Goal: Information Seeking & Learning: Understand process/instructions

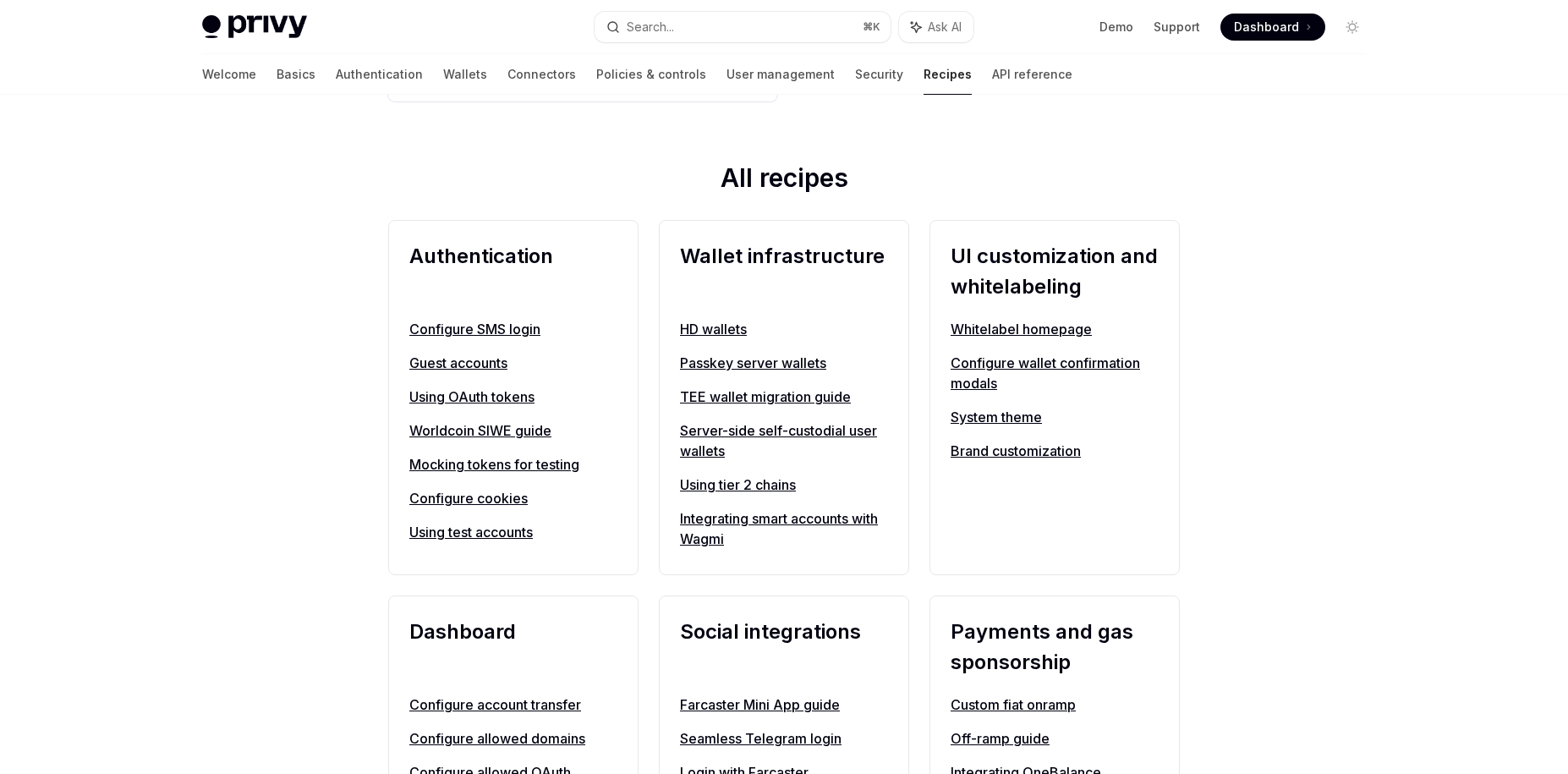
scroll to position [531, 0]
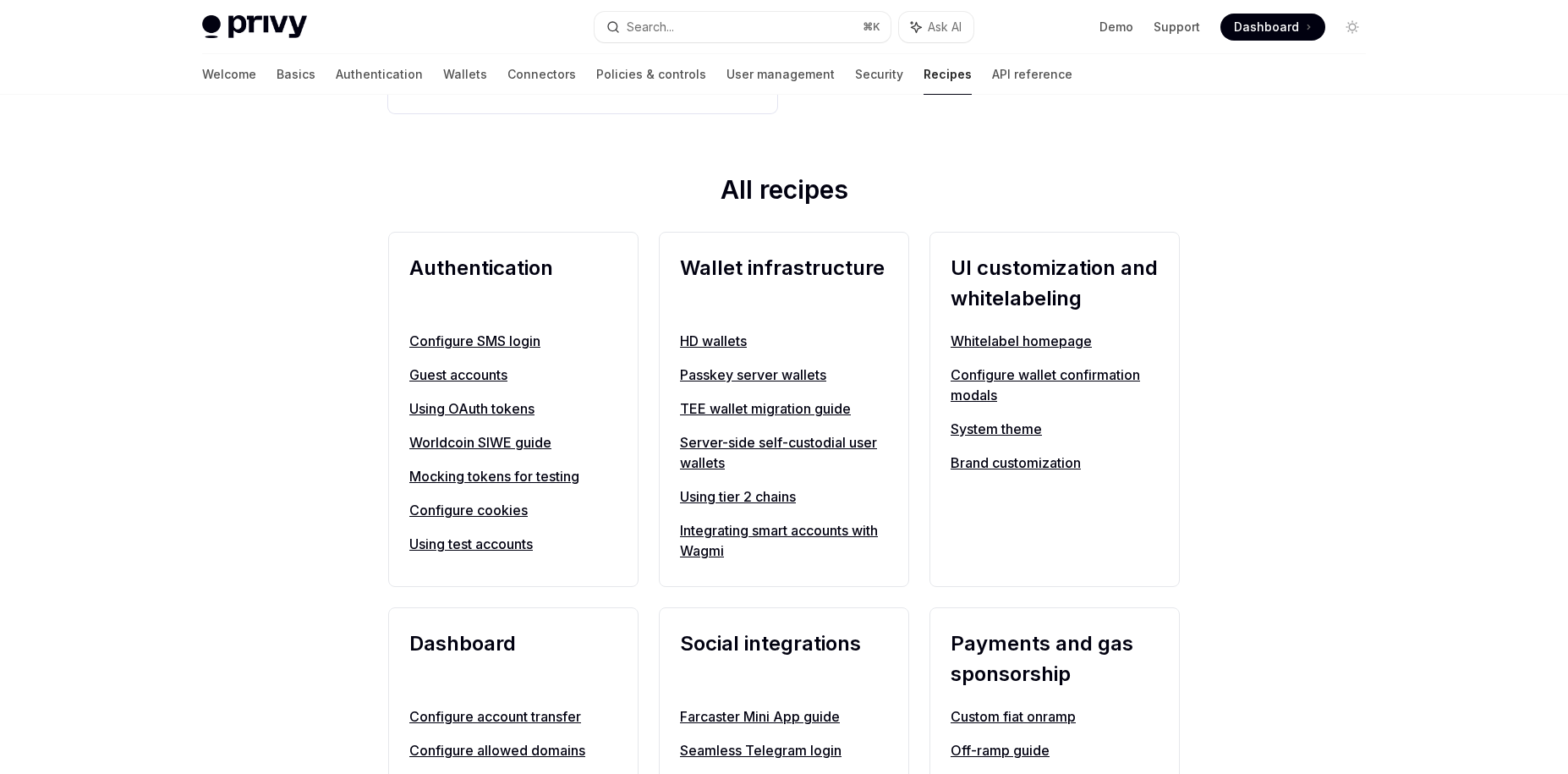
click at [443, 83] on link "Wallets" at bounding box center [465, 74] width 44 height 41
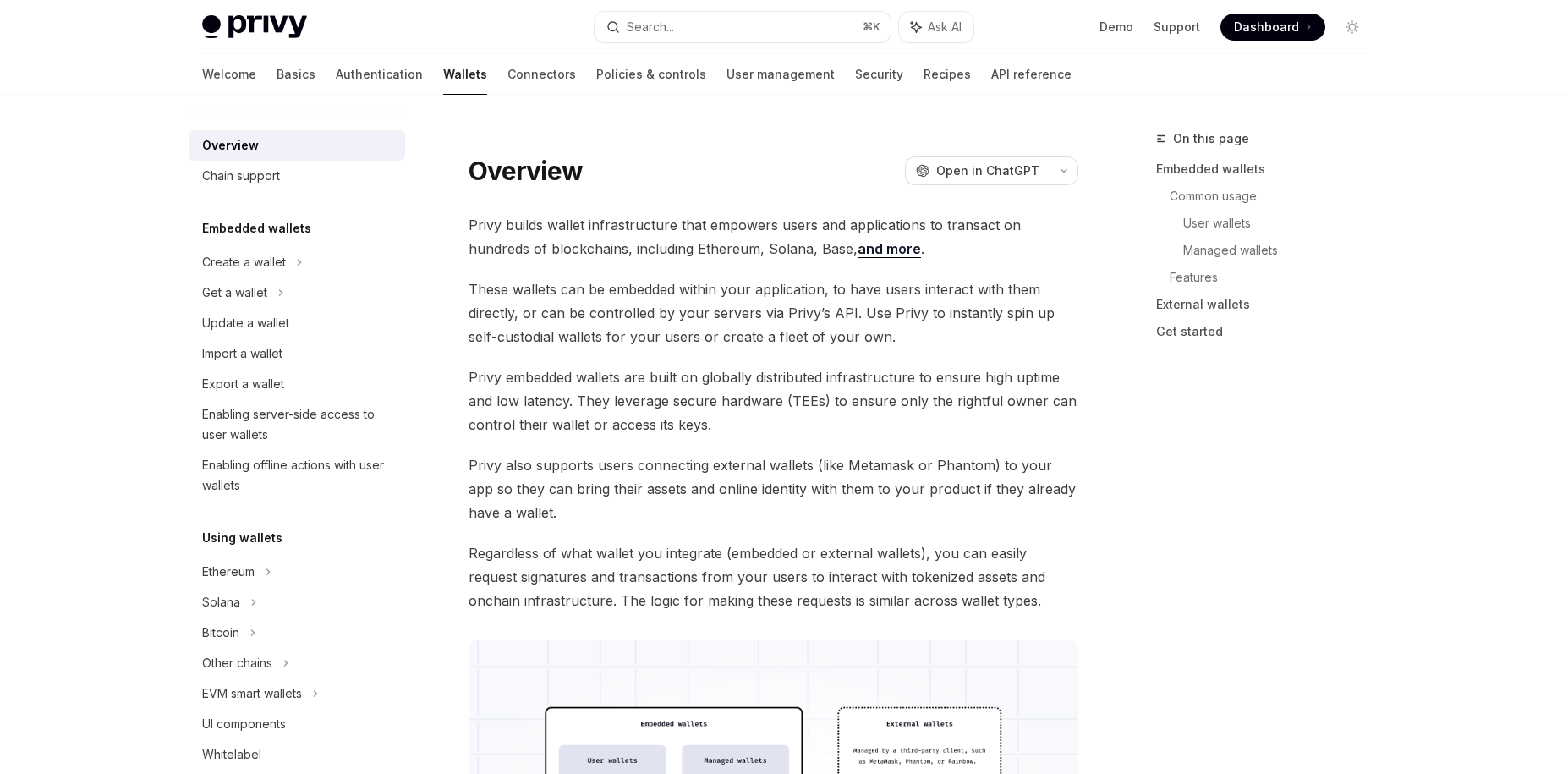
type textarea "*"
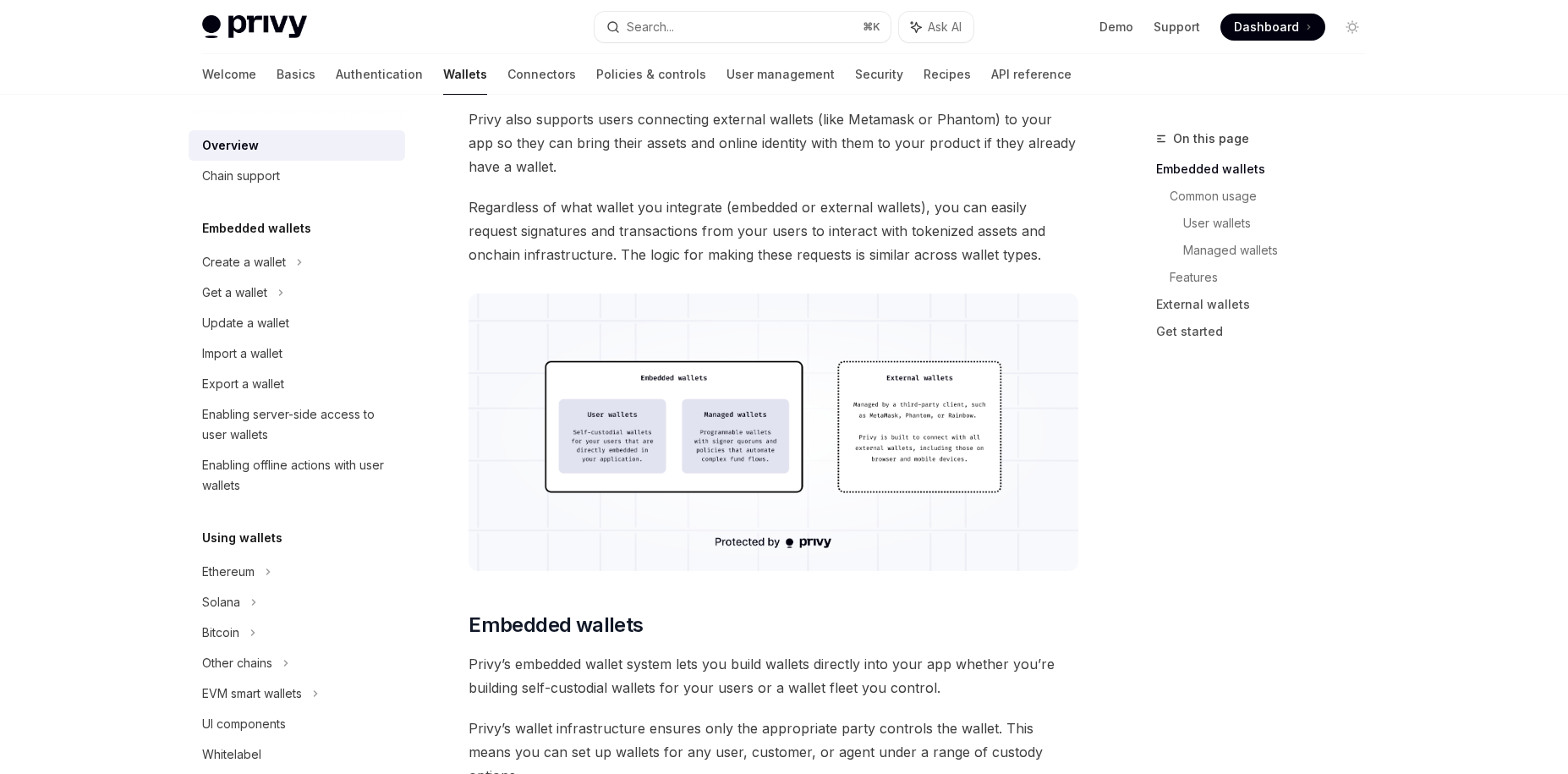
scroll to position [361, 0]
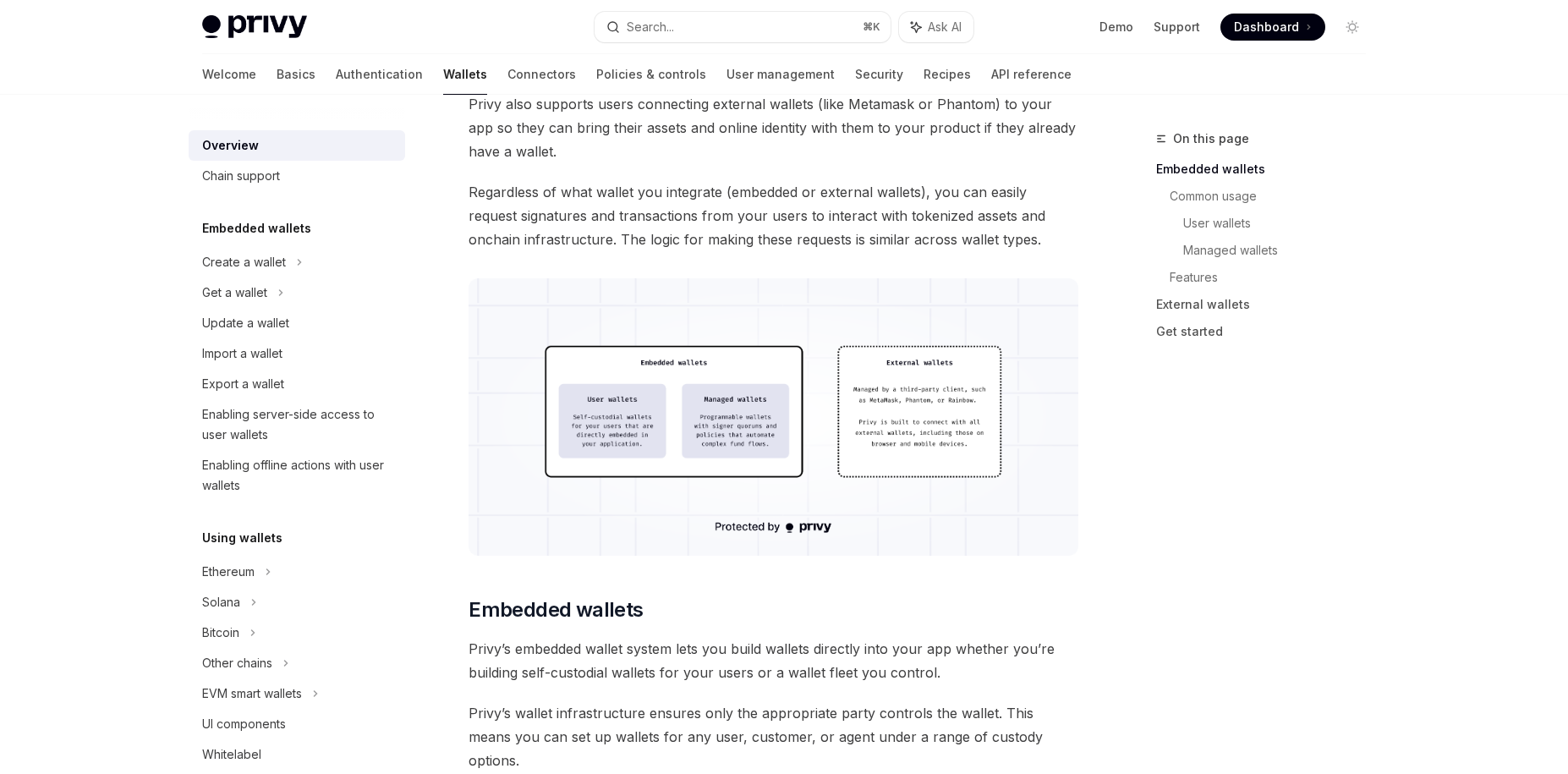
click at [679, 440] on img at bounding box center [773, 417] width 610 height 277
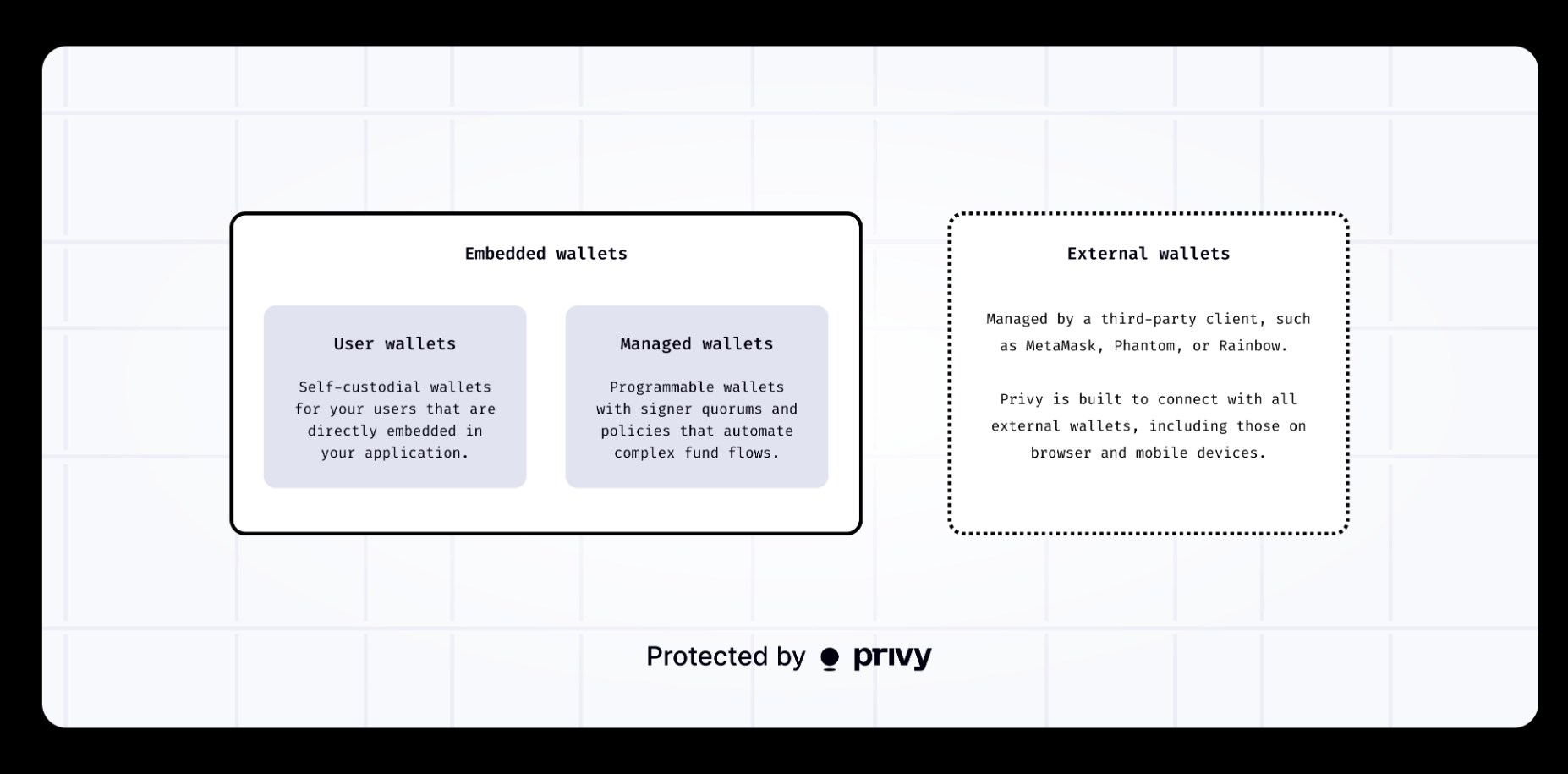
click at [679, 440] on img at bounding box center [790, 386] width 1496 height 682
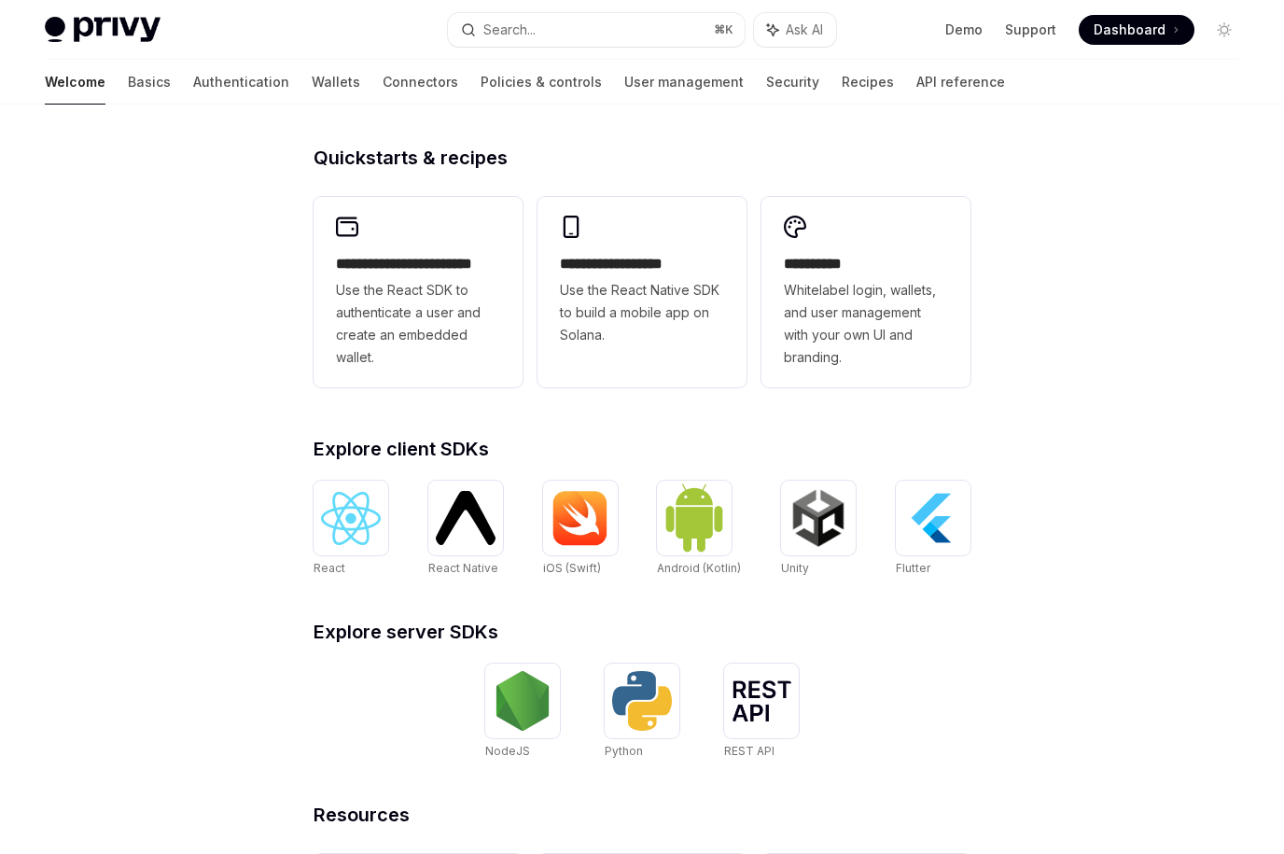
scroll to position [431, 0]
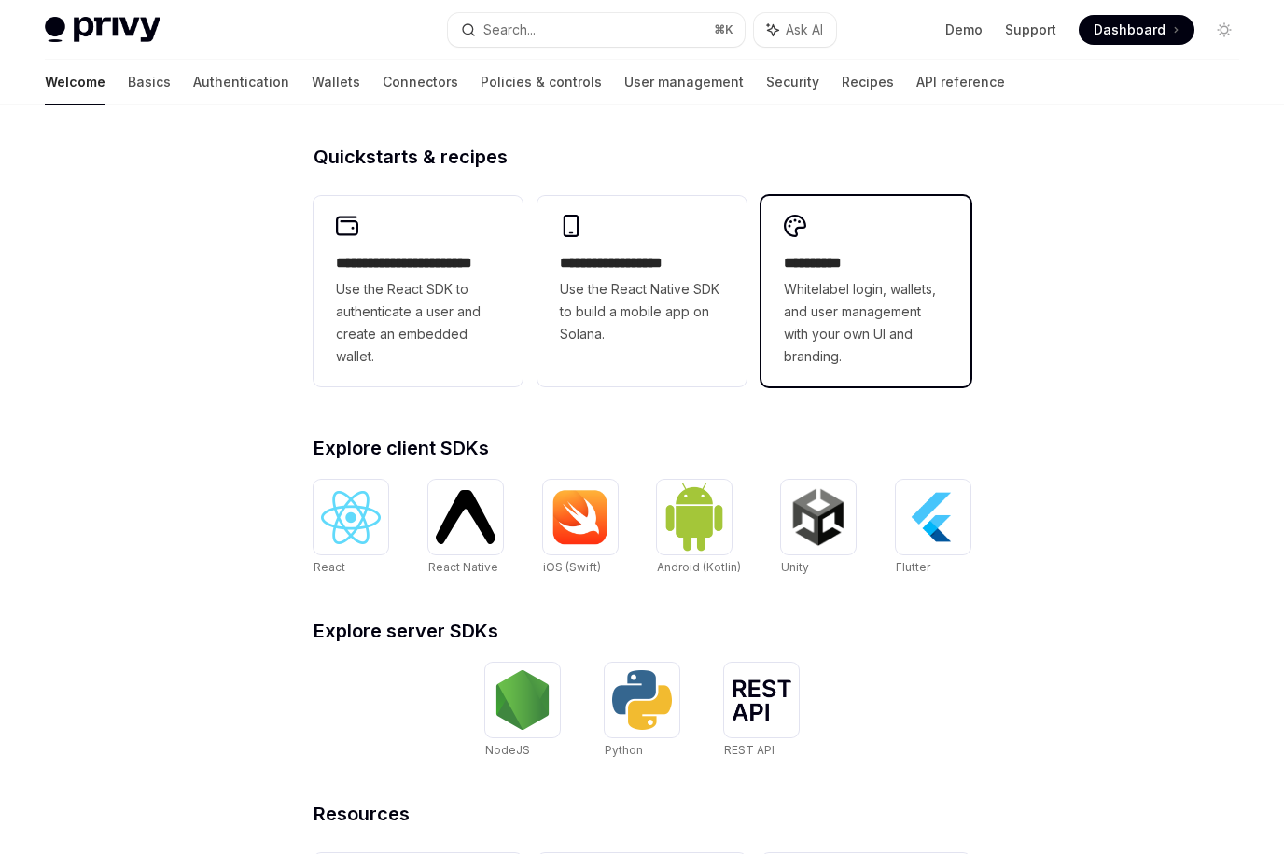
click at [914, 361] on span "Whitelabel login, wallets, and user management with your own UI and branding." at bounding box center [866, 323] width 164 height 90
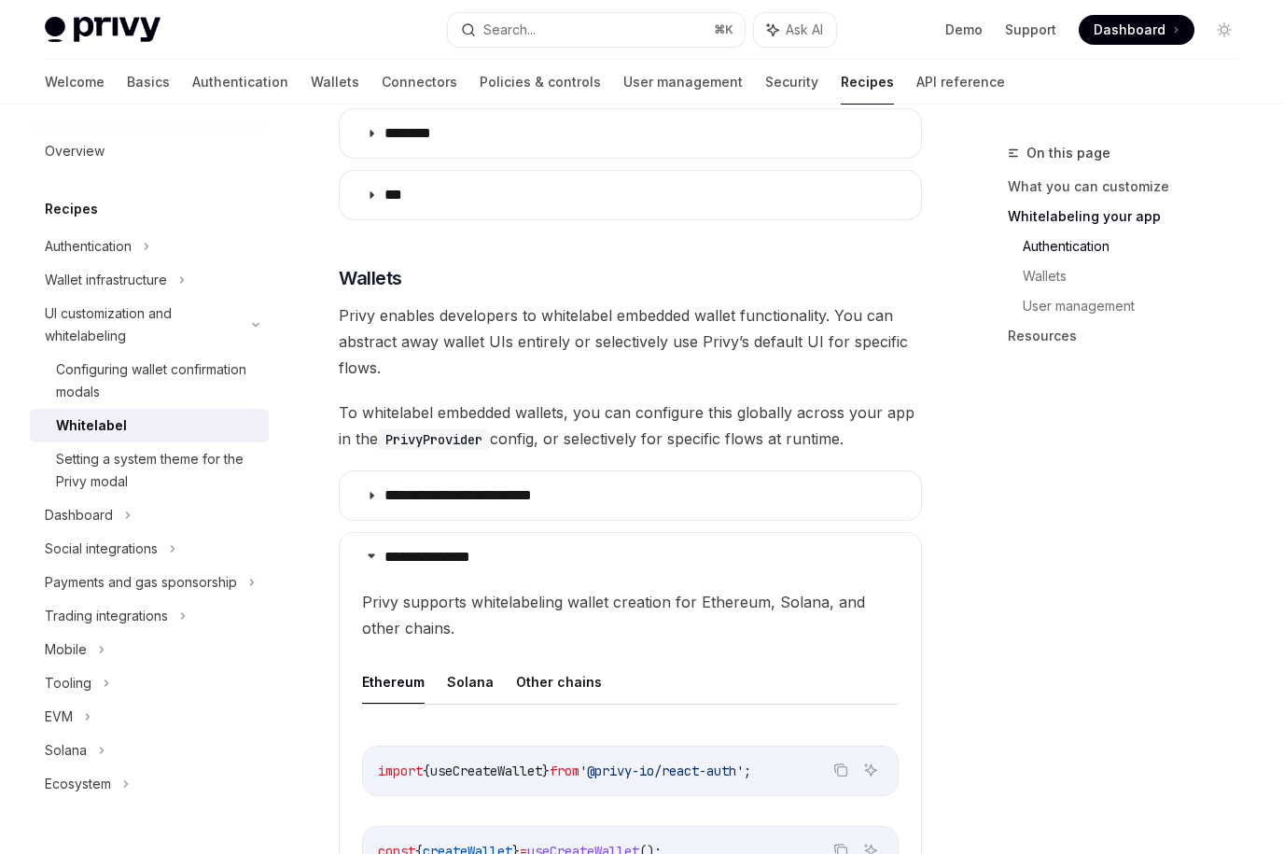
scroll to position [1621, 0]
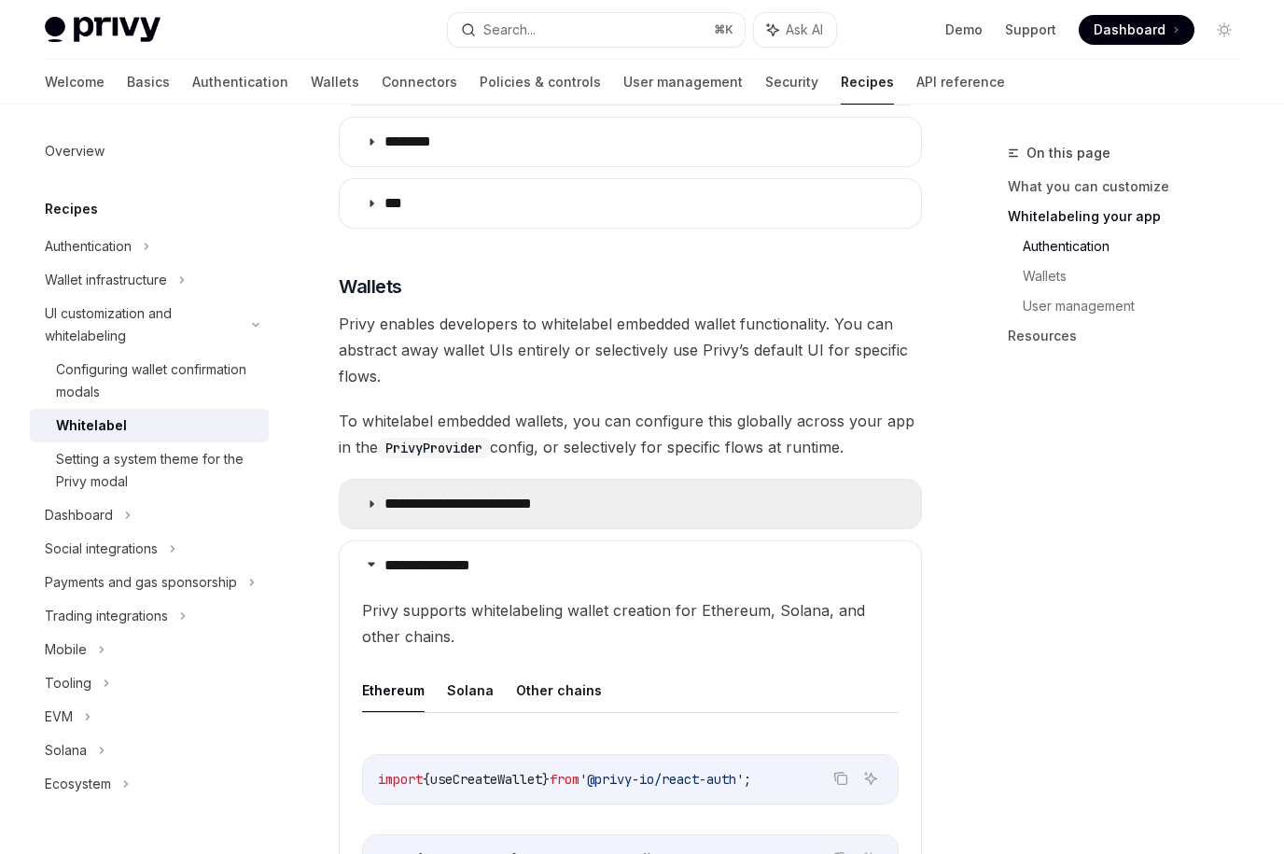
click at [764, 516] on summary "**********" at bounding box center [630, 504] width 581 height 49
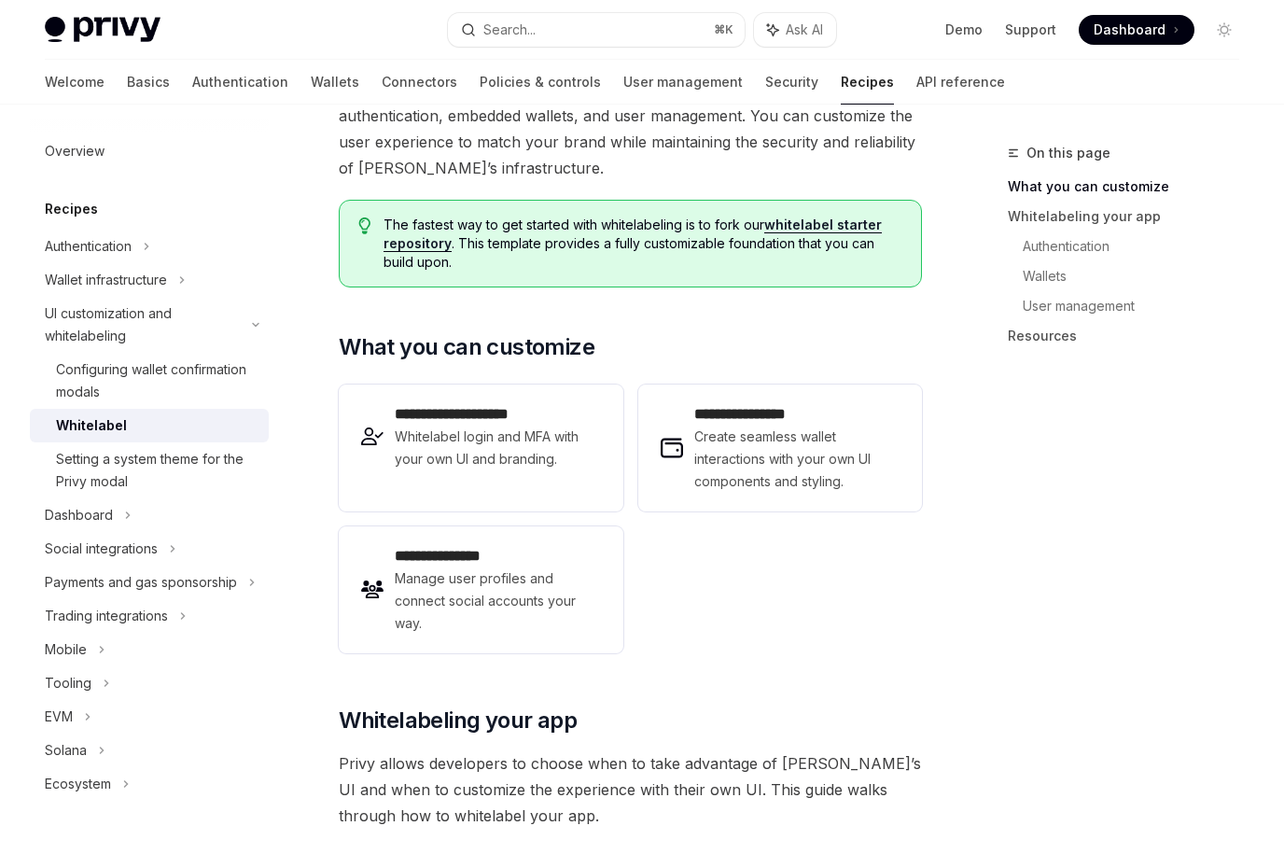
scroll to position [157, 0]
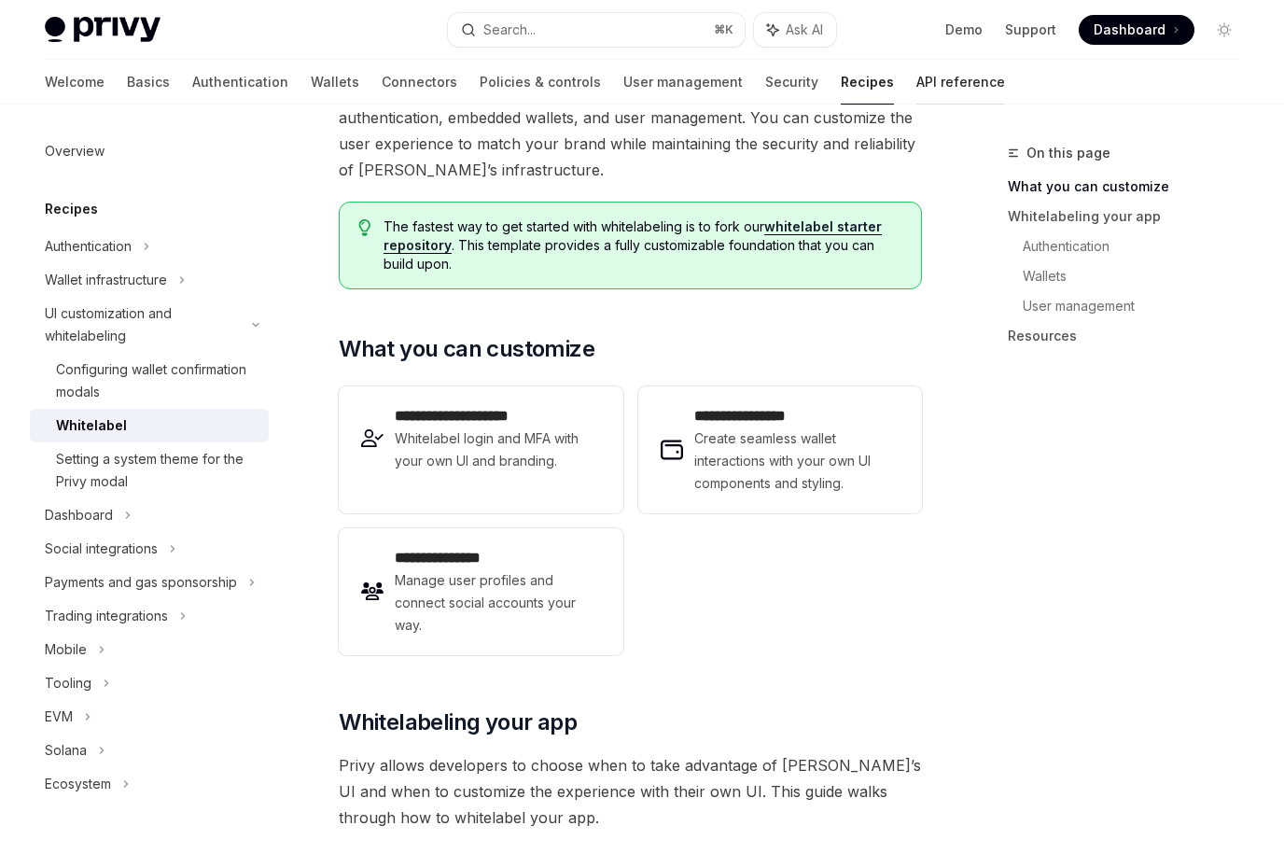
click at [916, 93] on link "API reference" at bounding box center [960, 82] width 89 height 45
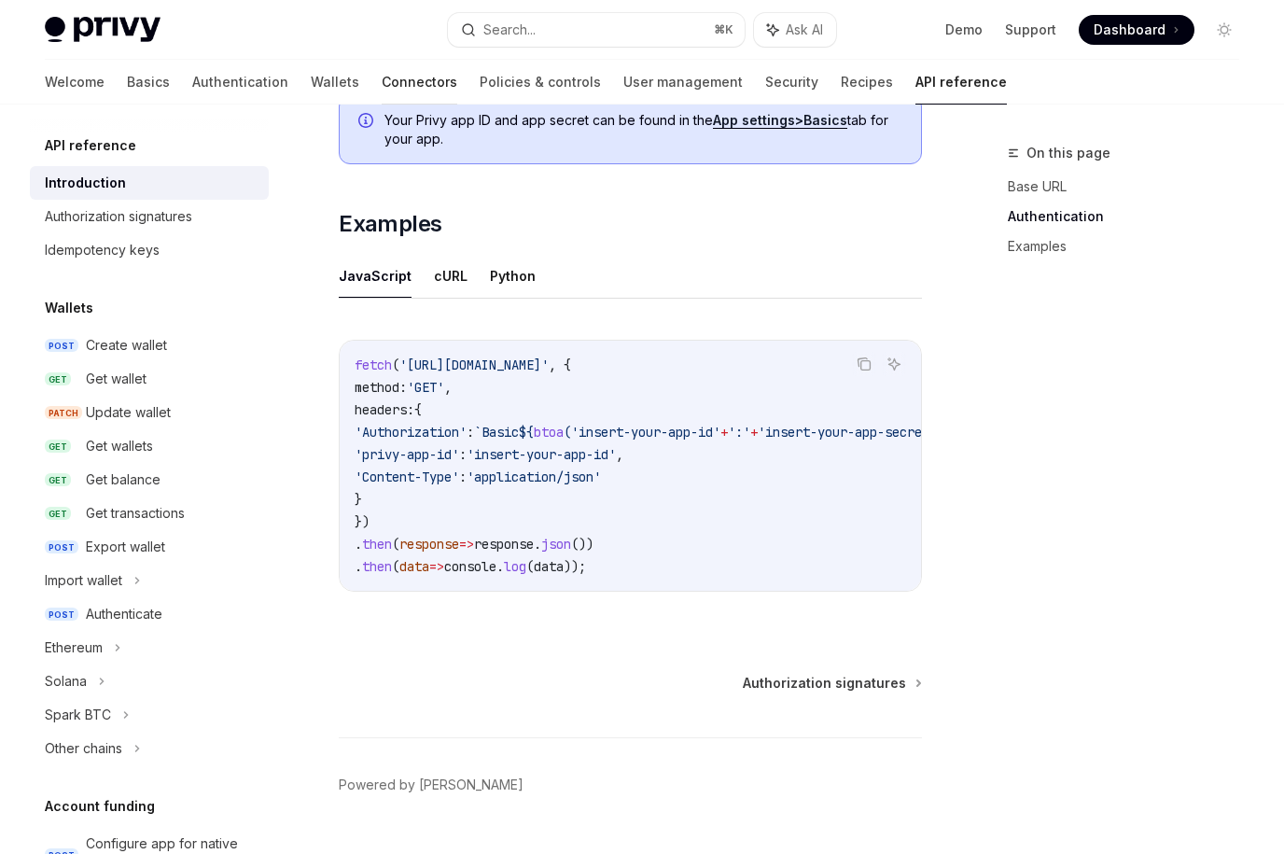
click at [382, 84] on link "Connectors" at bounding box center [420, 82] width 76 height 45
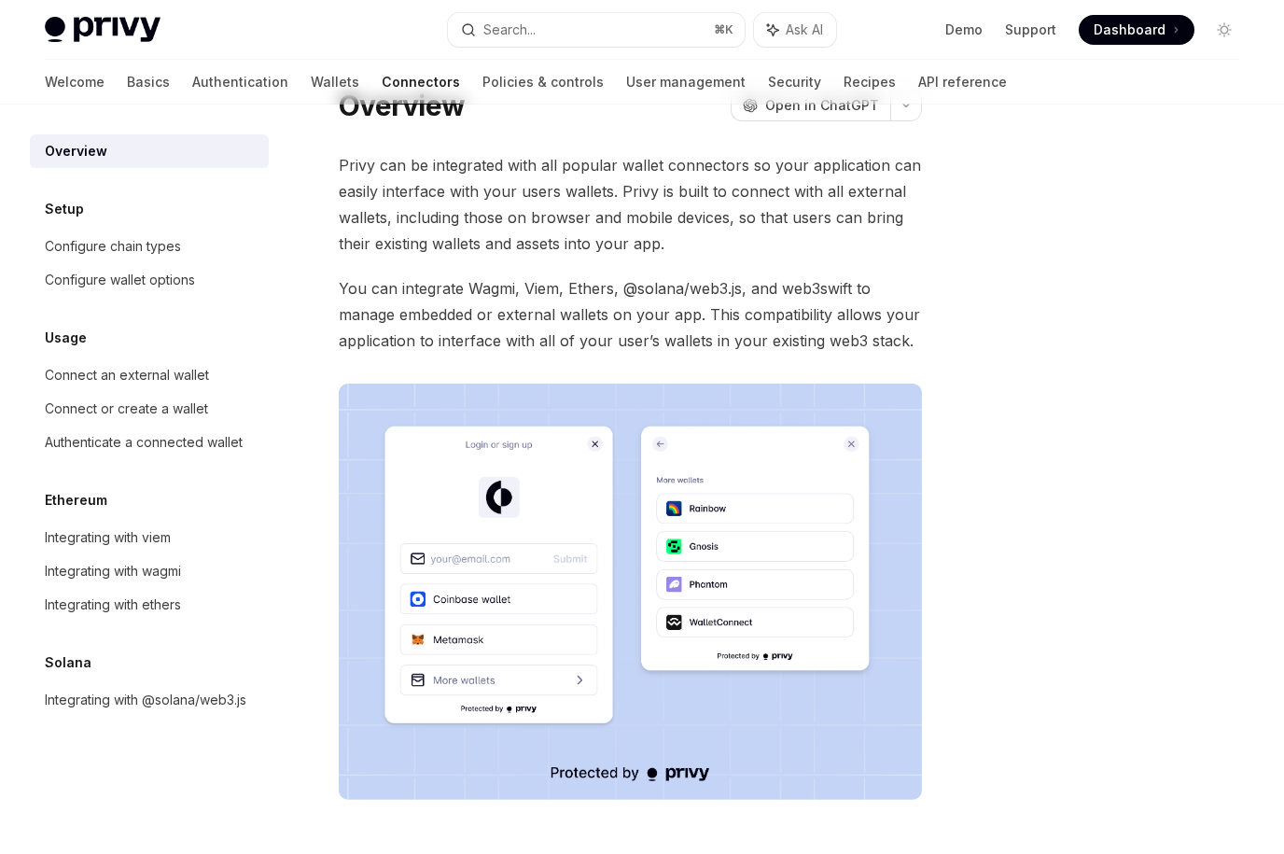
scroll to position [97, 0]
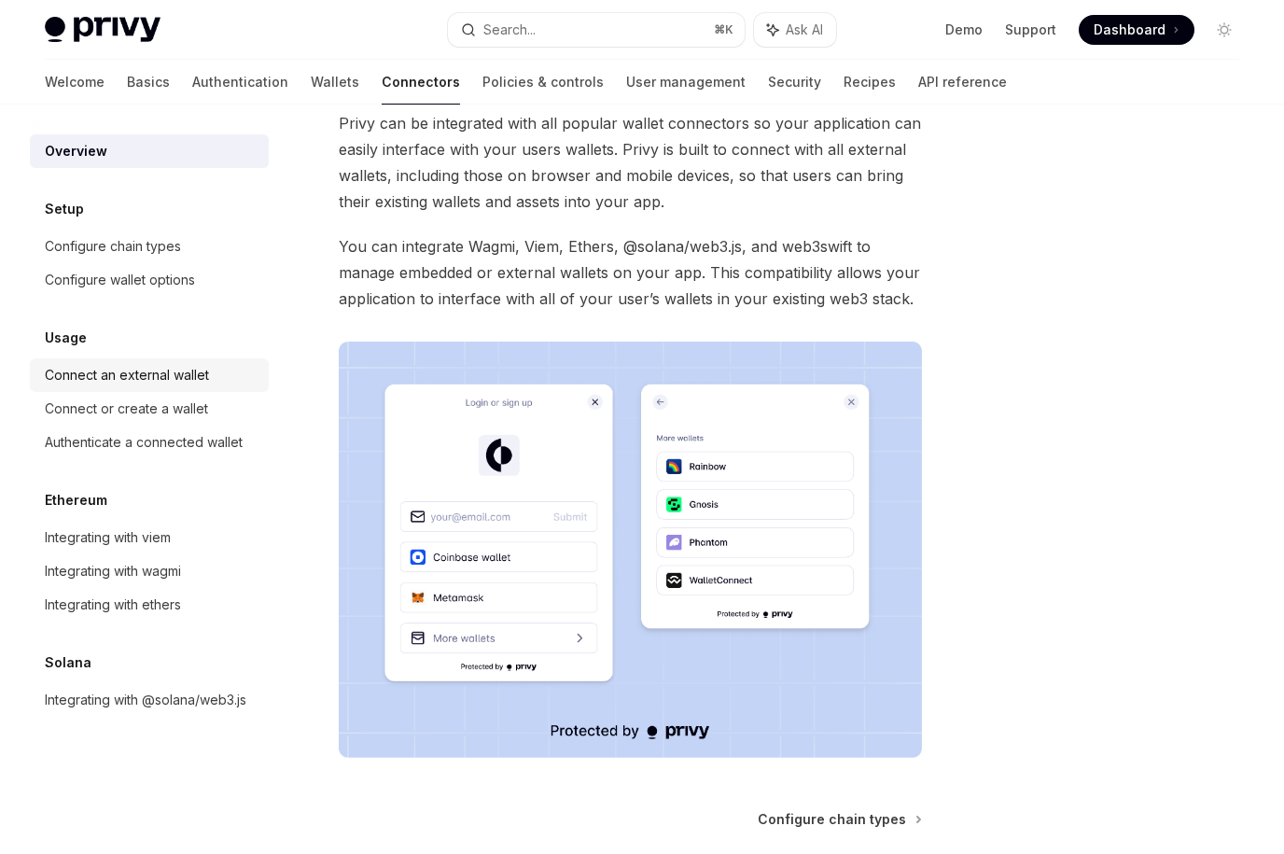
click at [164, 377] on div "Connect an external wallet" at bounding box center [127, 375] width 164 height 22
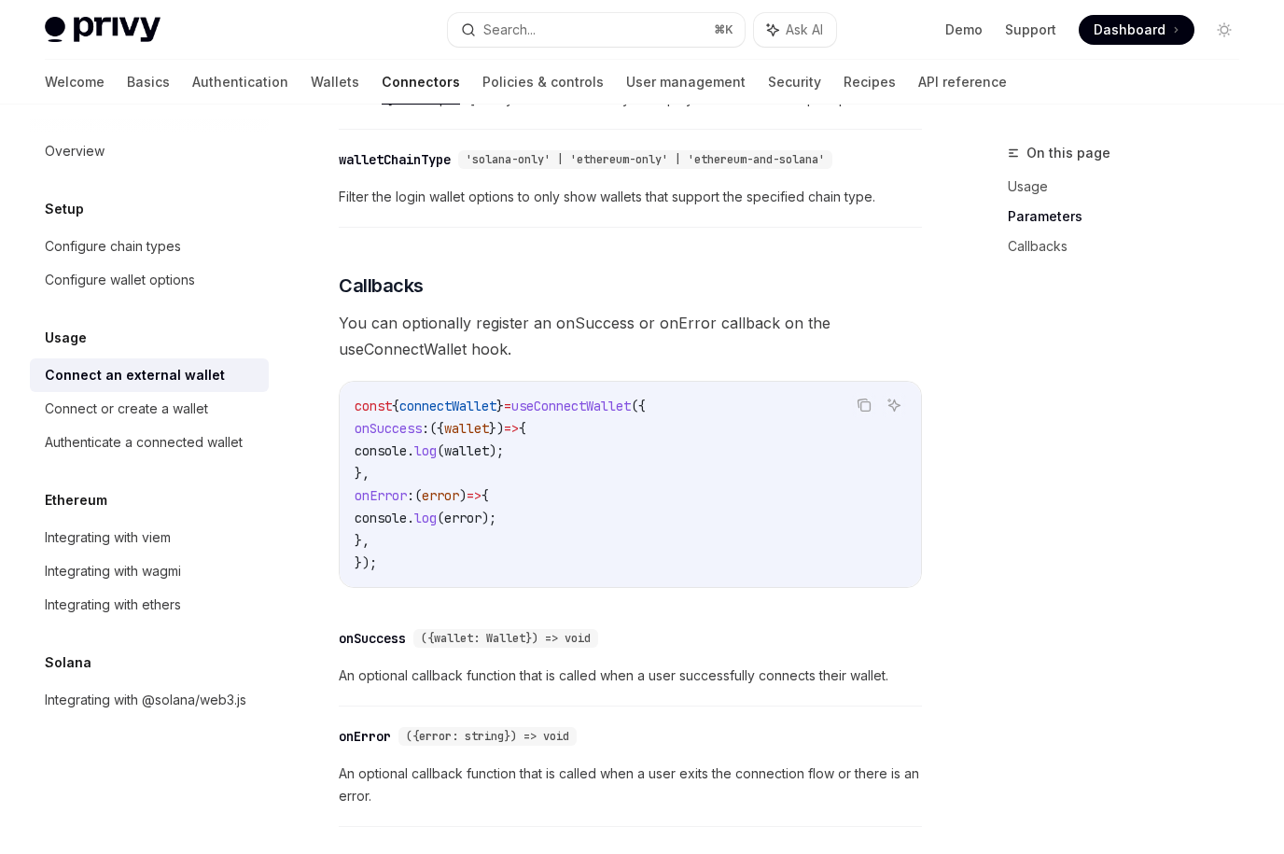
scroll to position [1002, 0]
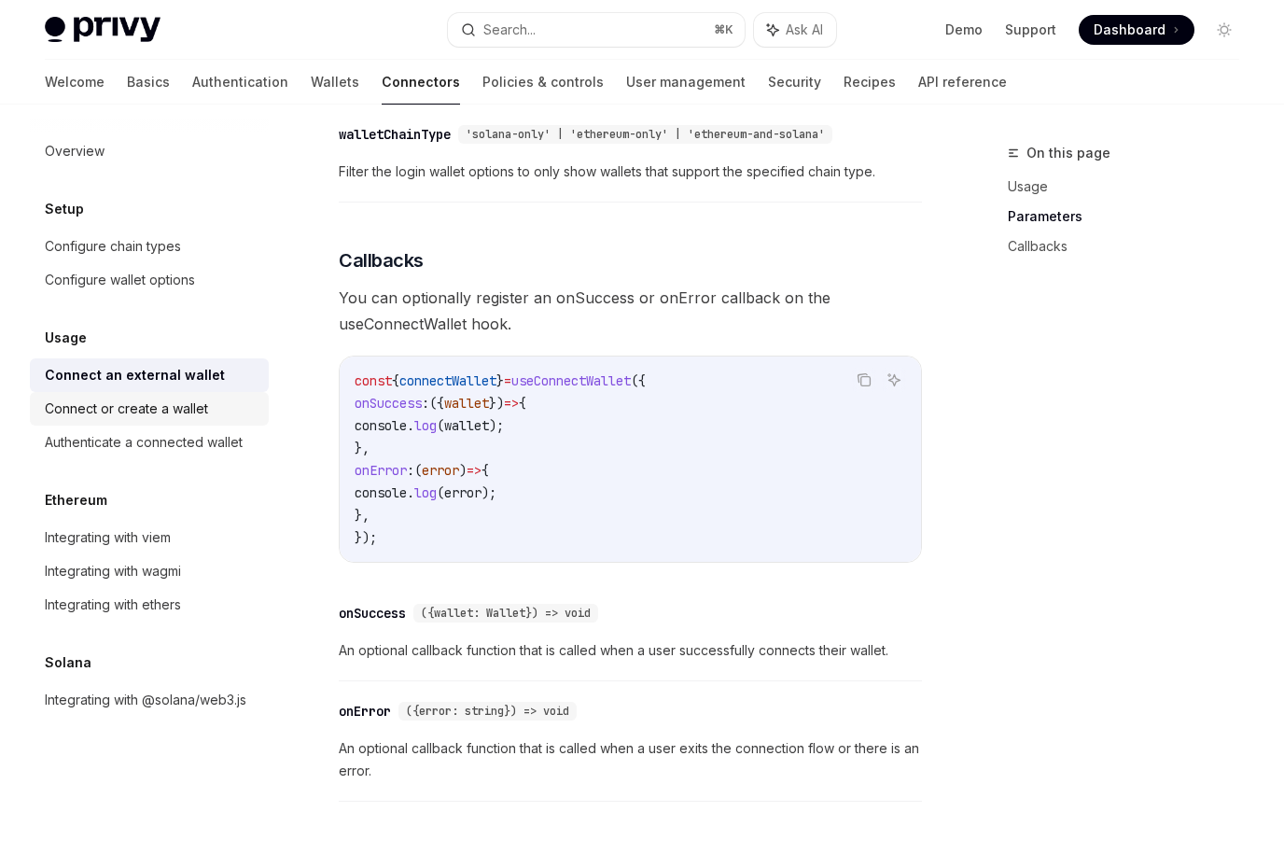
click at [219, 404] on div "Connect or create a wallet" at bounding box center [151, 409] width 213 height 22
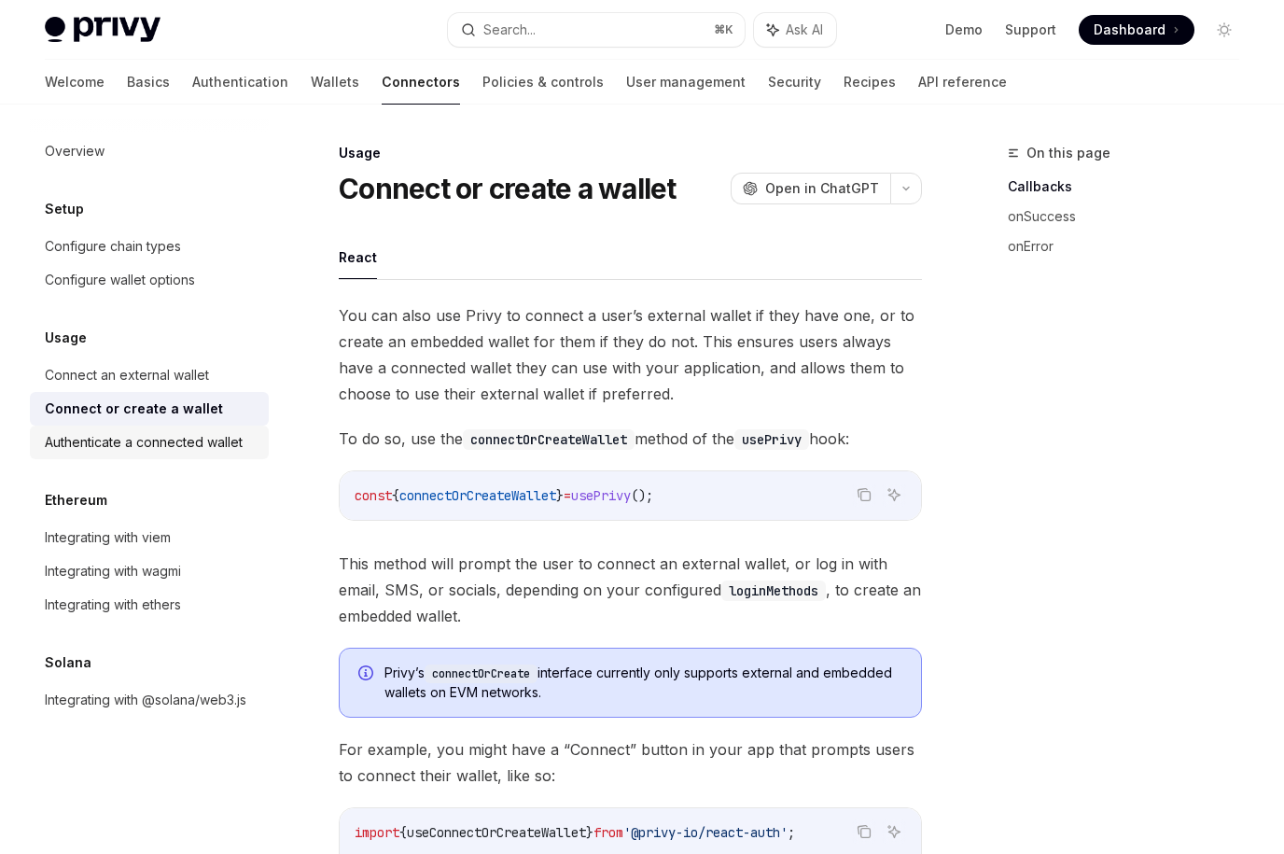
click at [197, 437] on div "Authenticate a connected wallet" at bounding box center [144, 442] width 198 height 22
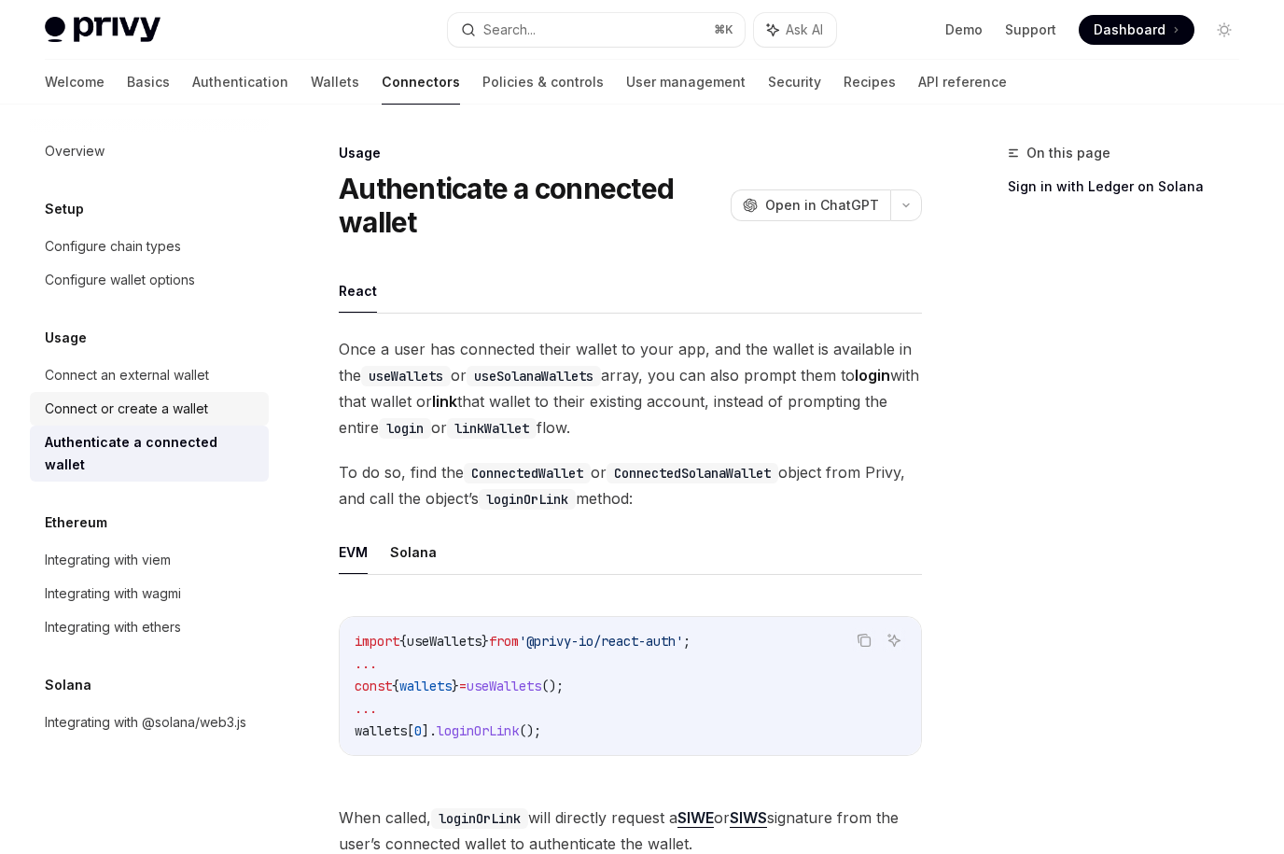
click at [208, 413] on div "Connect or create a wallet" at bounding box center [151, 409] width 213 height 22
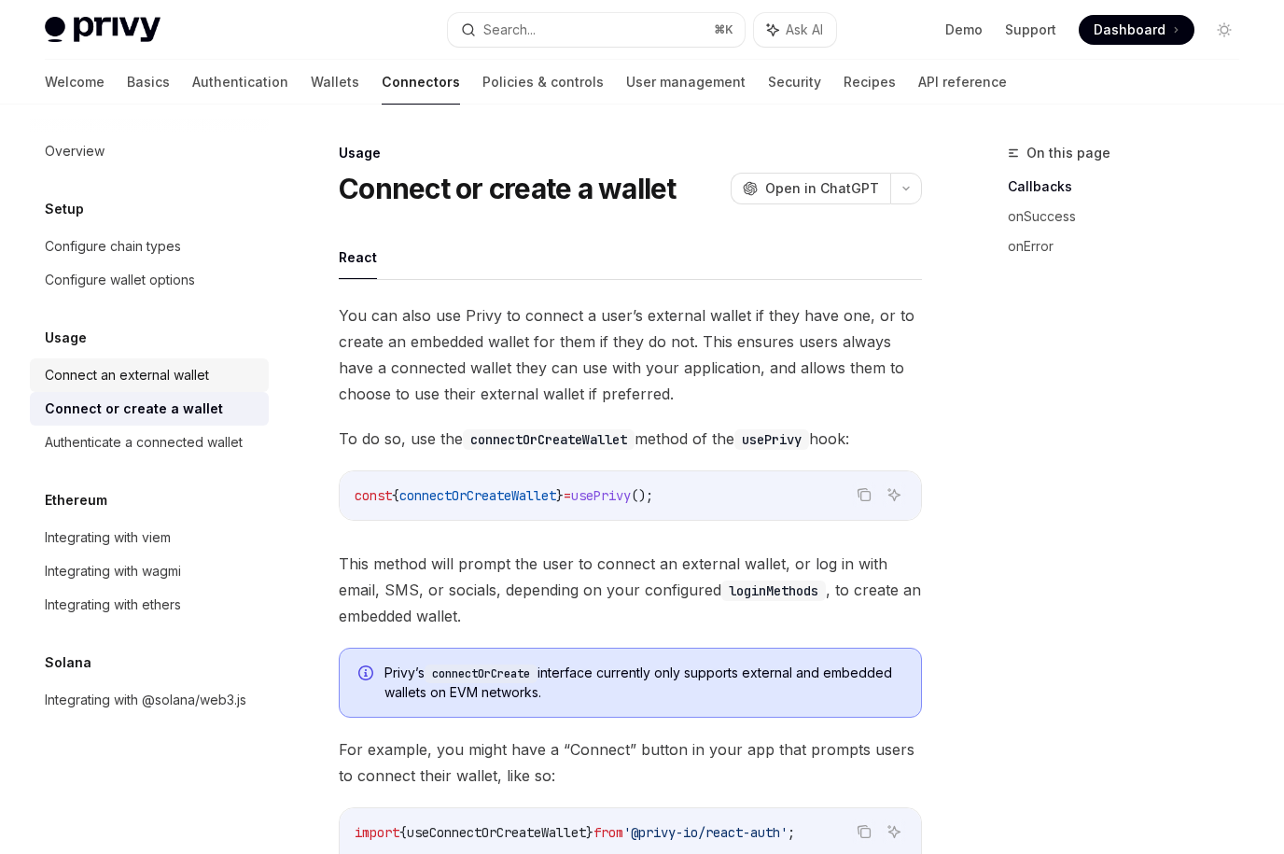
click at [207, 383] on div "Connect an external wallet" at bounding box center [127, 375] width 164 height 22
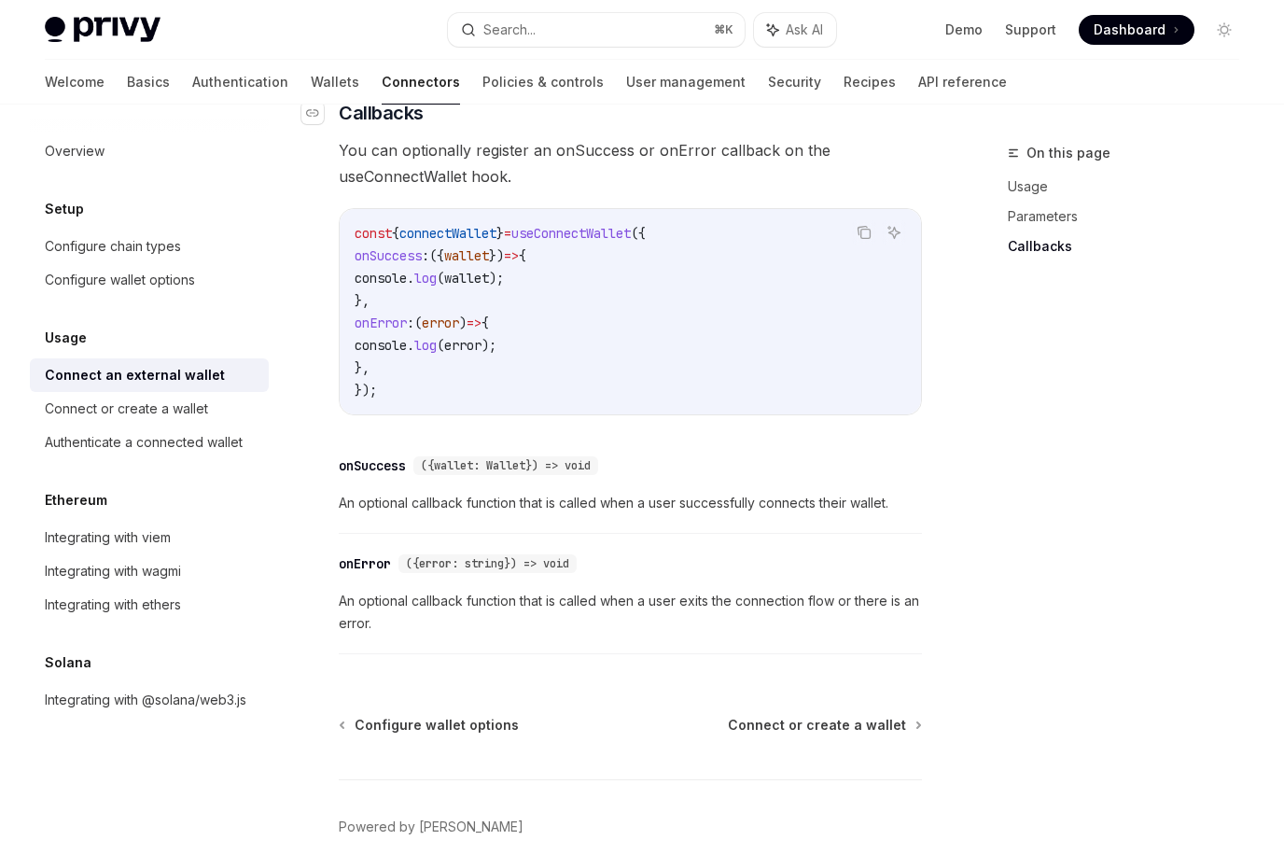
scroll to position [1244, 0]
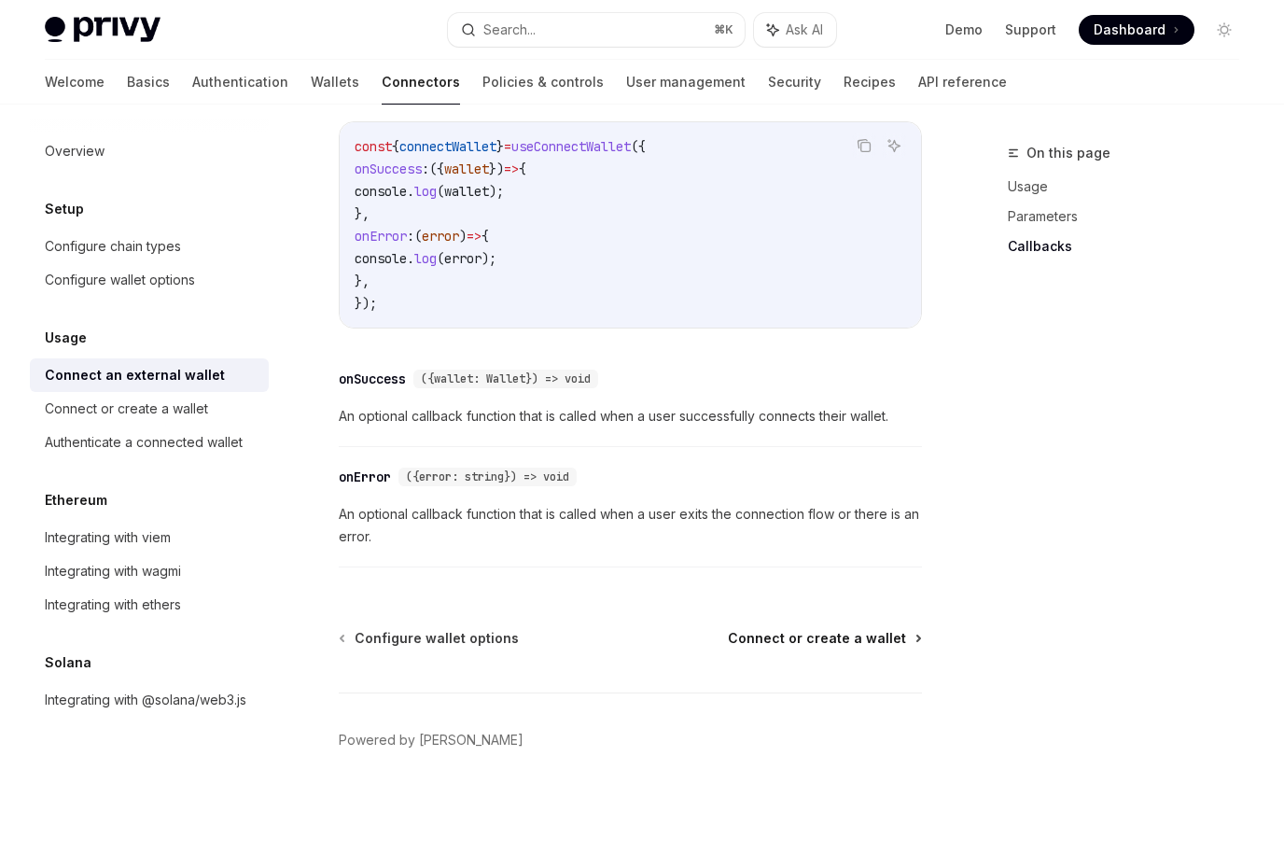
click at [768, 635] on span "Connect or create a wallet" at bounding box center [817, 638] width 178 height 19
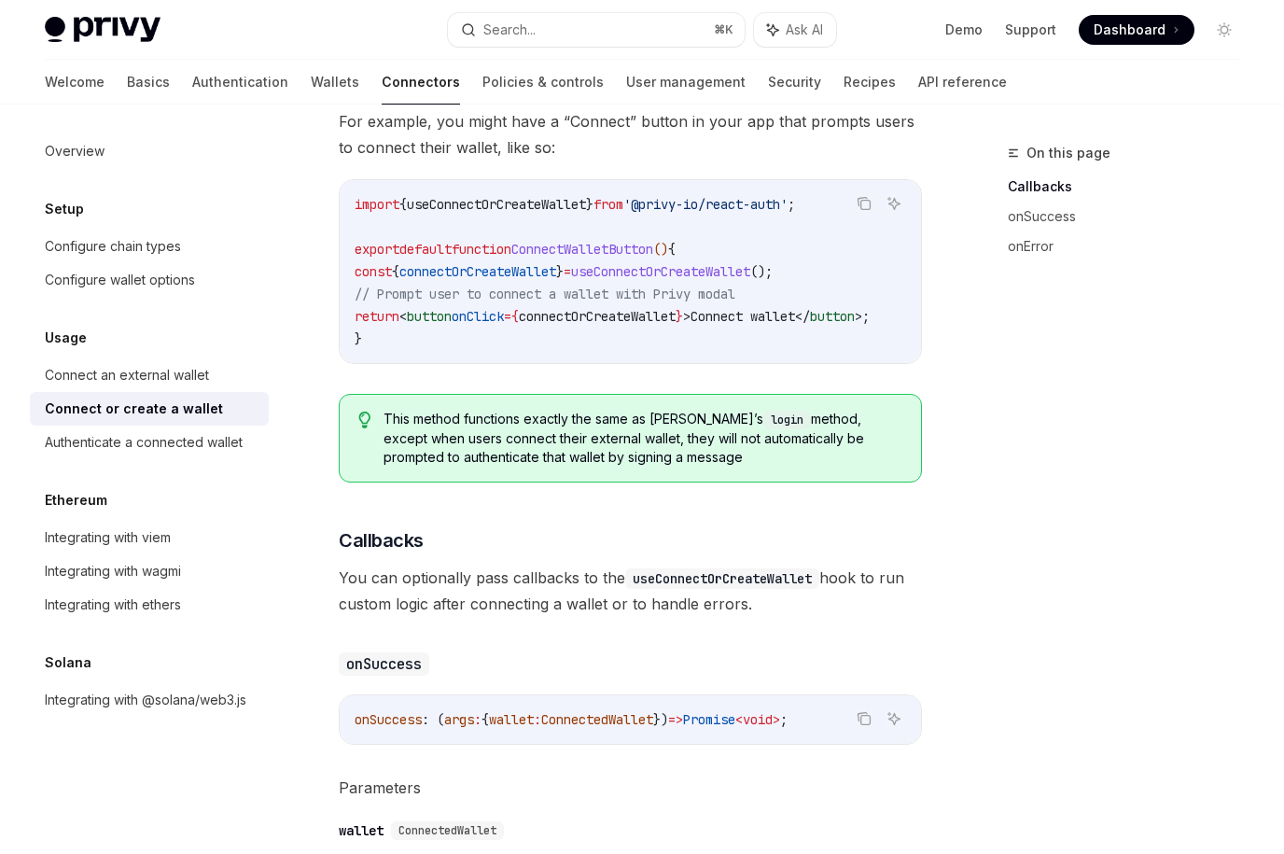
scroll to position [572, 0]
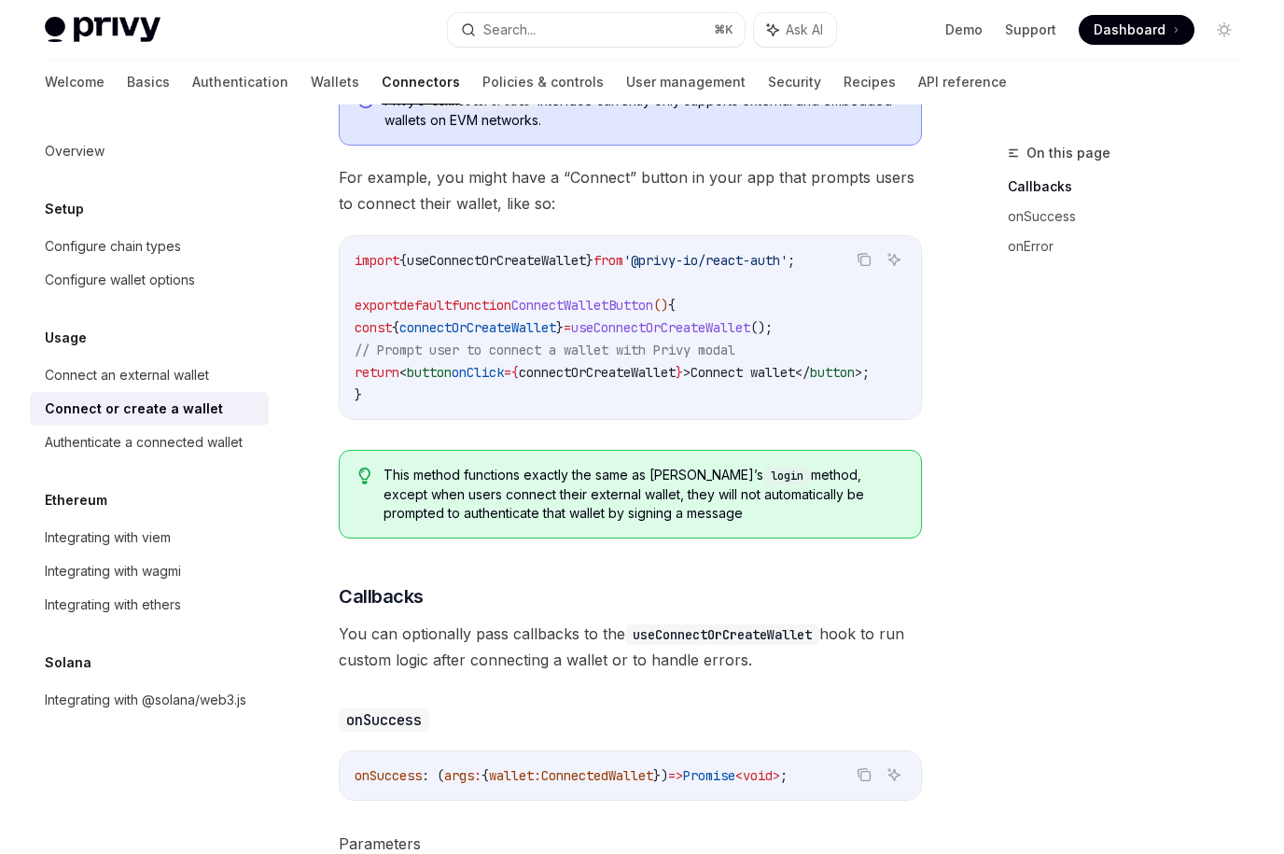
click at [346, 206] on span "For example, you might have a “Connect” button in your app that prompts users t…" at bounding box center [630, 190] width 583 height 52
click at [146, 275] on div "Configure wallet options" at bounding box center [120, 280] width 150 height 22
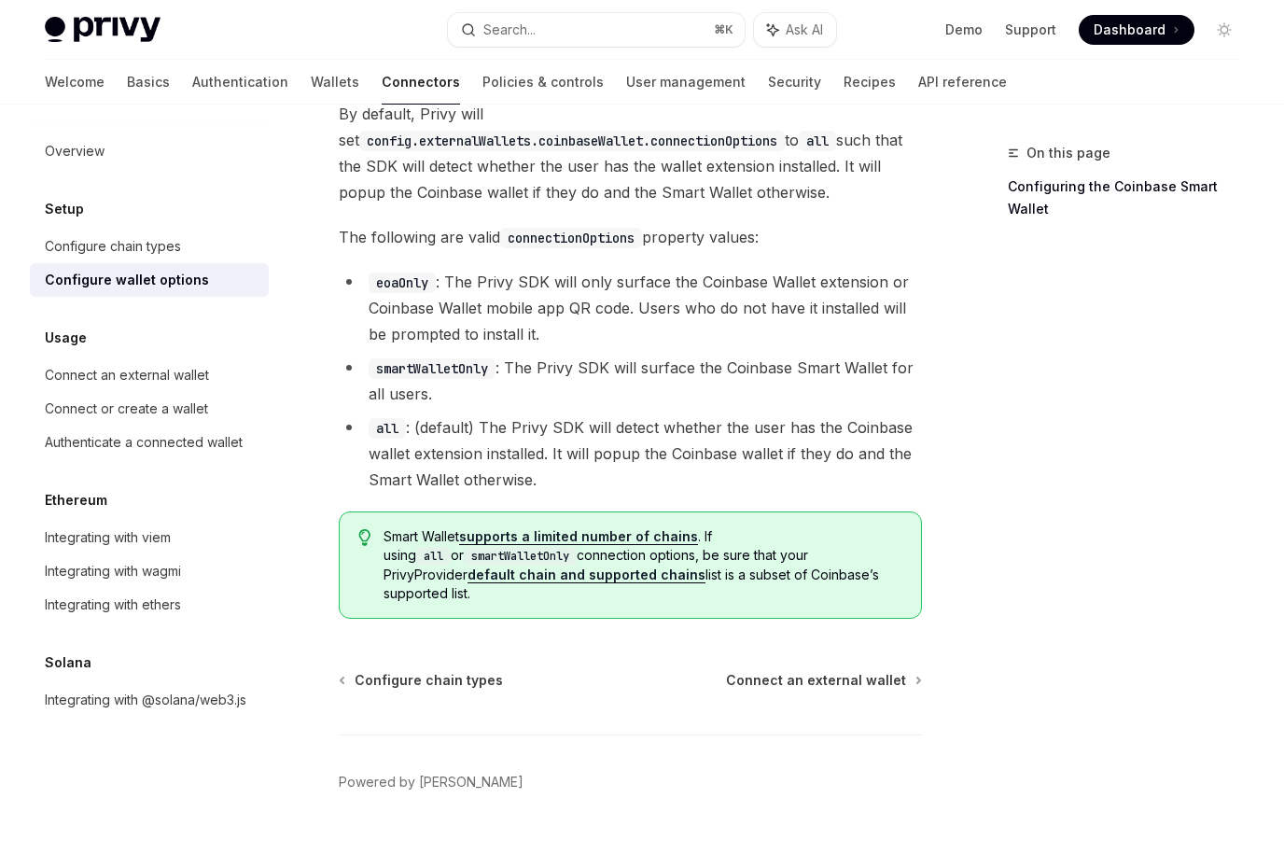
scroll to position [2718, 0]
click at [496, 585] on link "default chain and supported chains" at bounding box center [586, 576] width 238 height 17
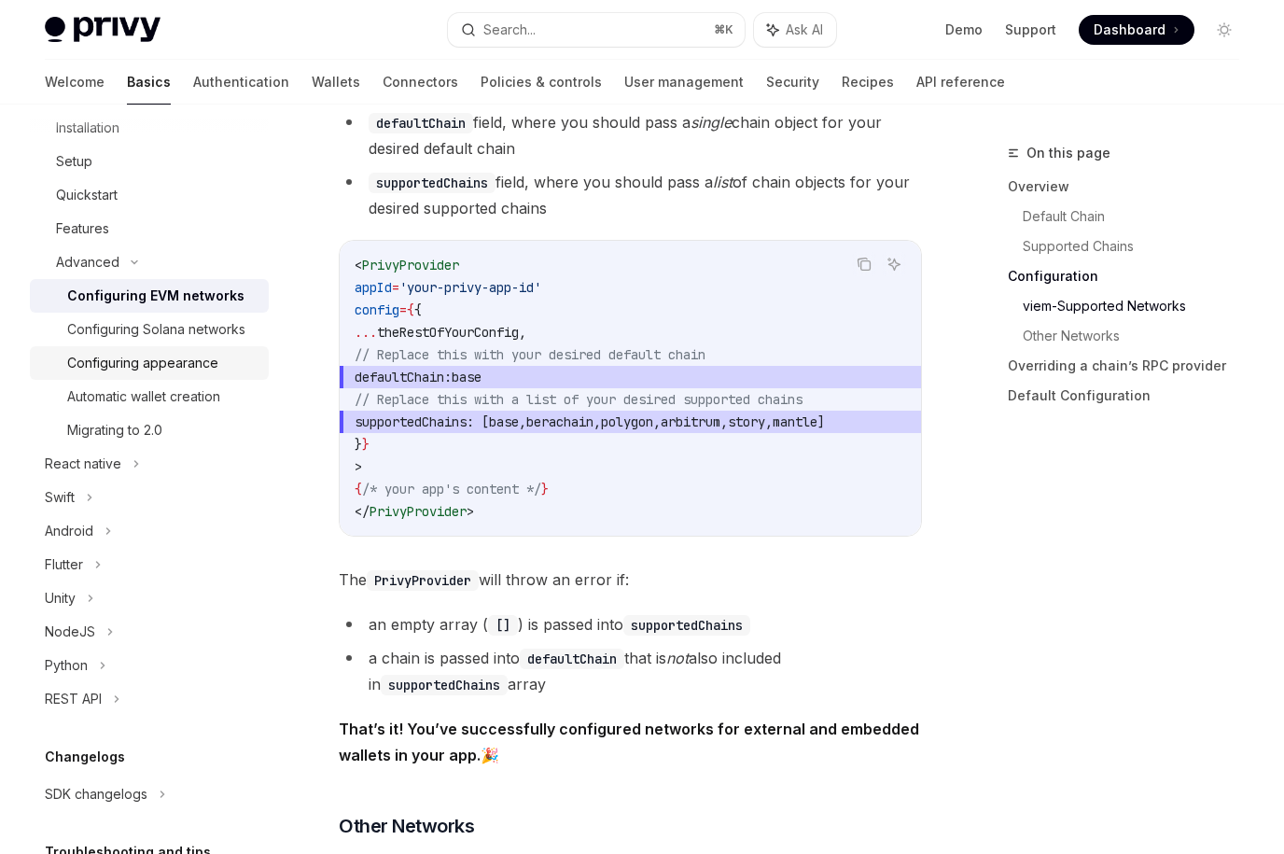
scroll to position [286, 0]
click at [121, 715] on div "REST API" at bounding box center [149, 698] width 239 height 34
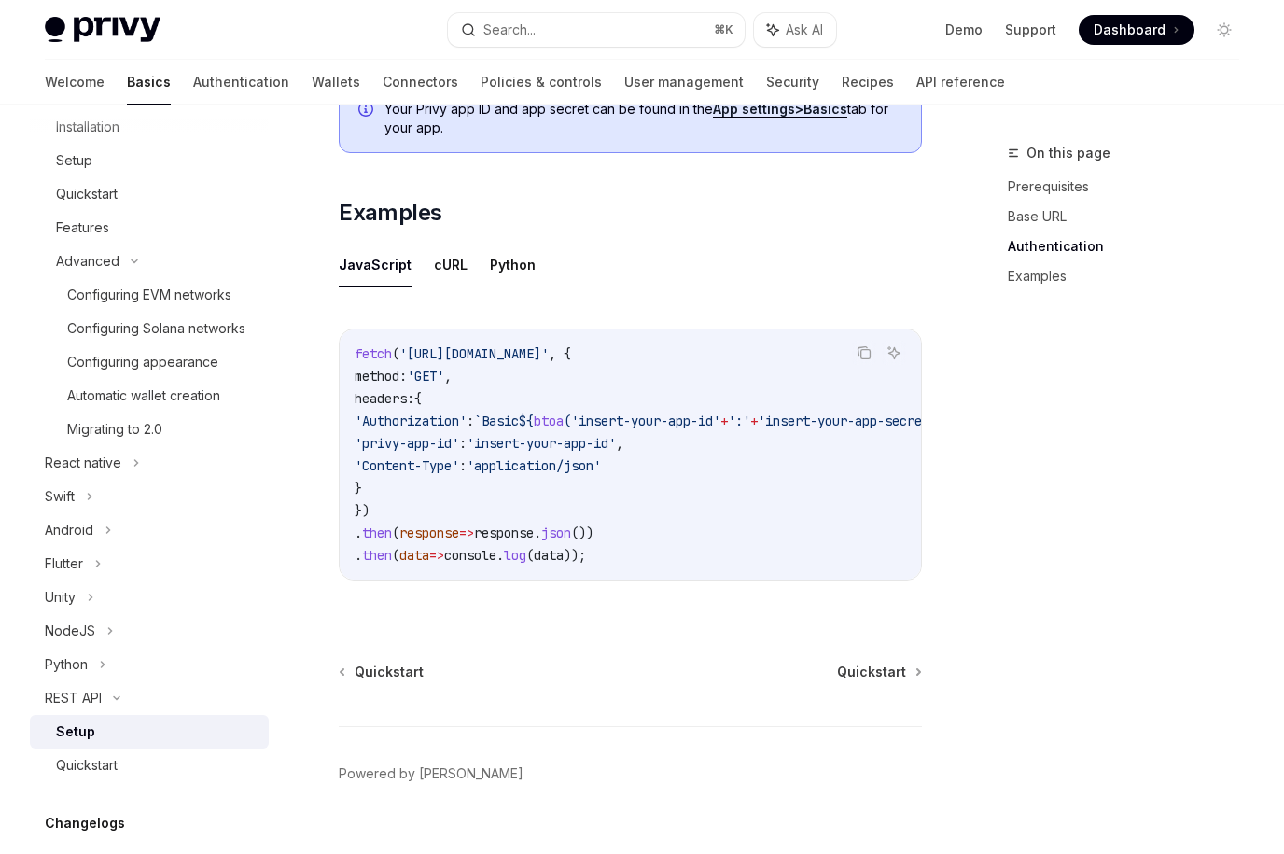
scroll to position [941, 0]
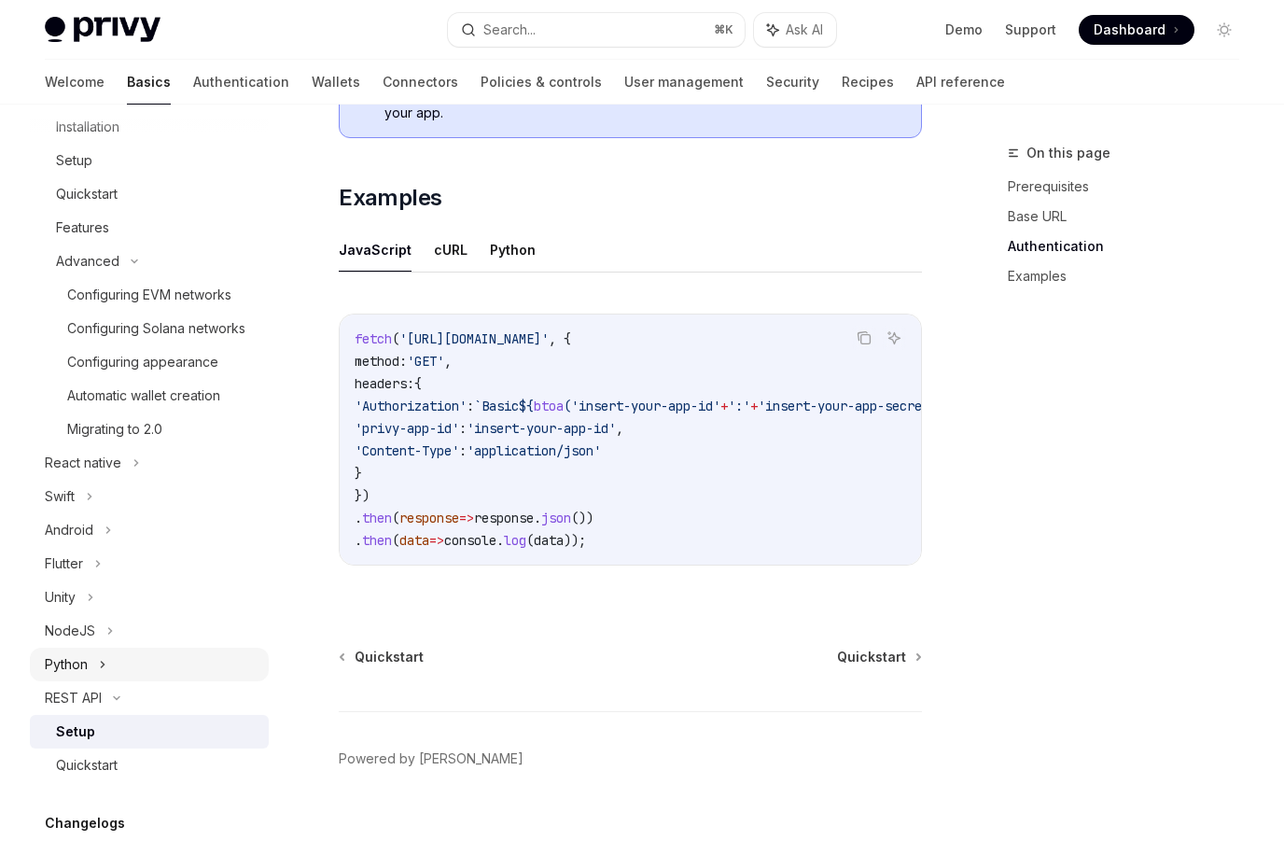
click at [105, 676] on icon at bounding box center [102, 664] width 7 height 22
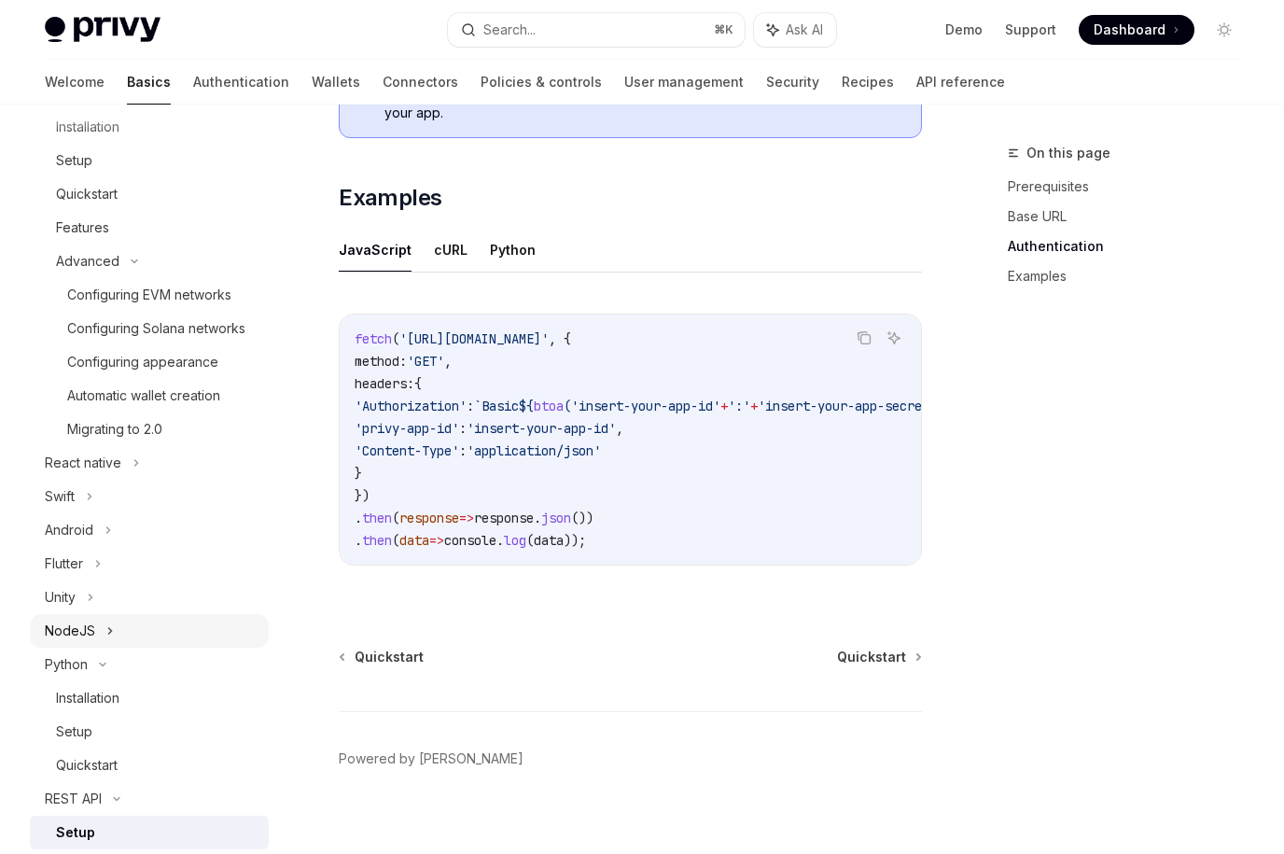
click at [115, 648] on div "NodeJS" at bounding box center [149, 631] width 239 height 34
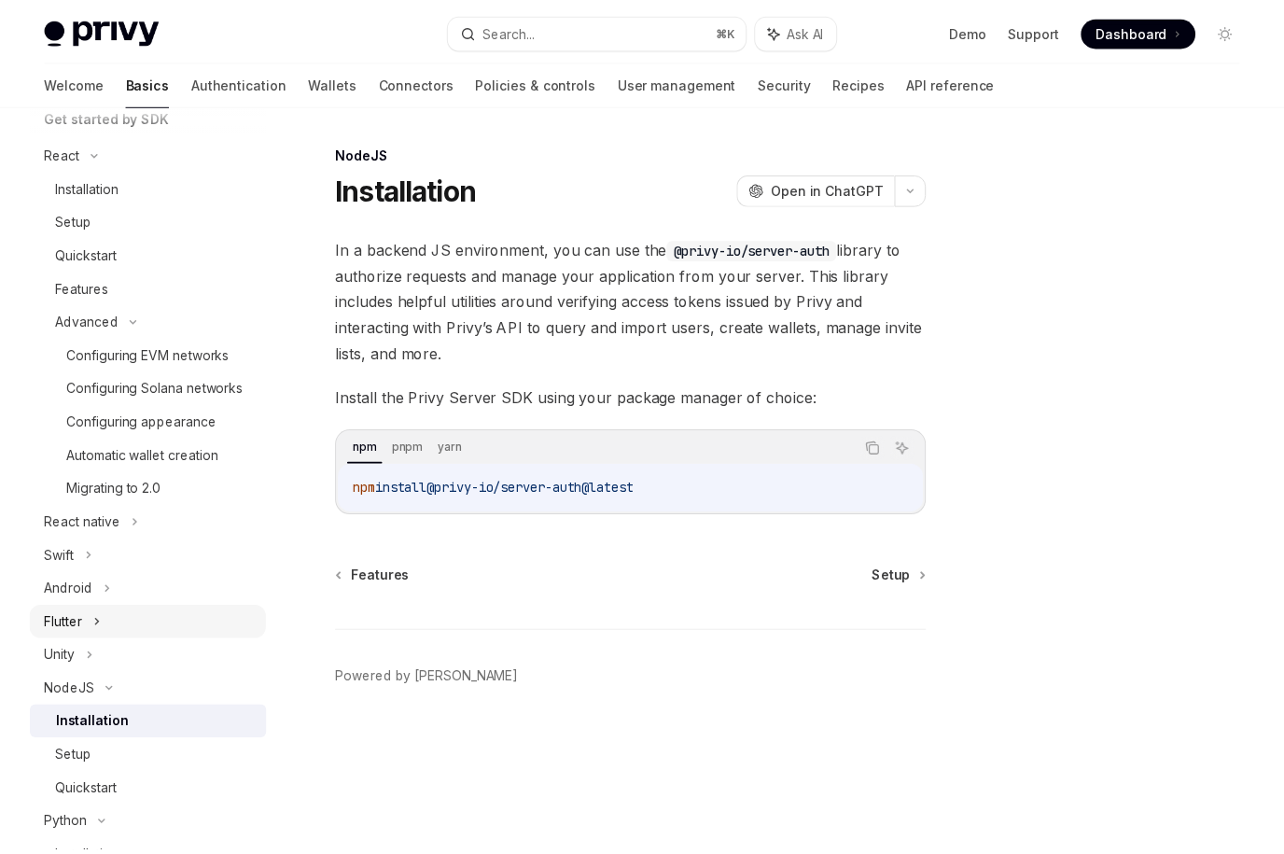
scroll to position [235, 0]
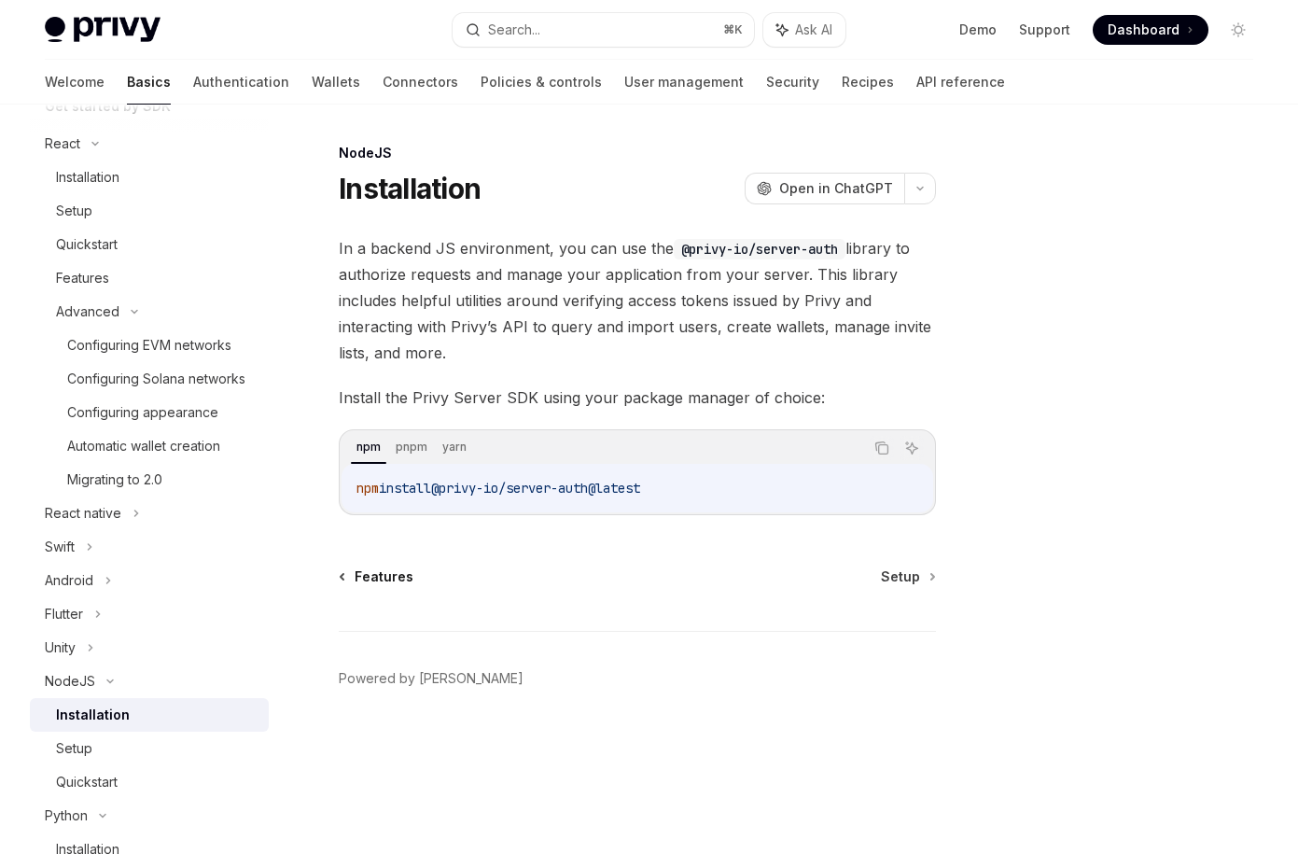
click at [370, 579] on span "Features" at bounding box center [384, 576] width 59 height 19
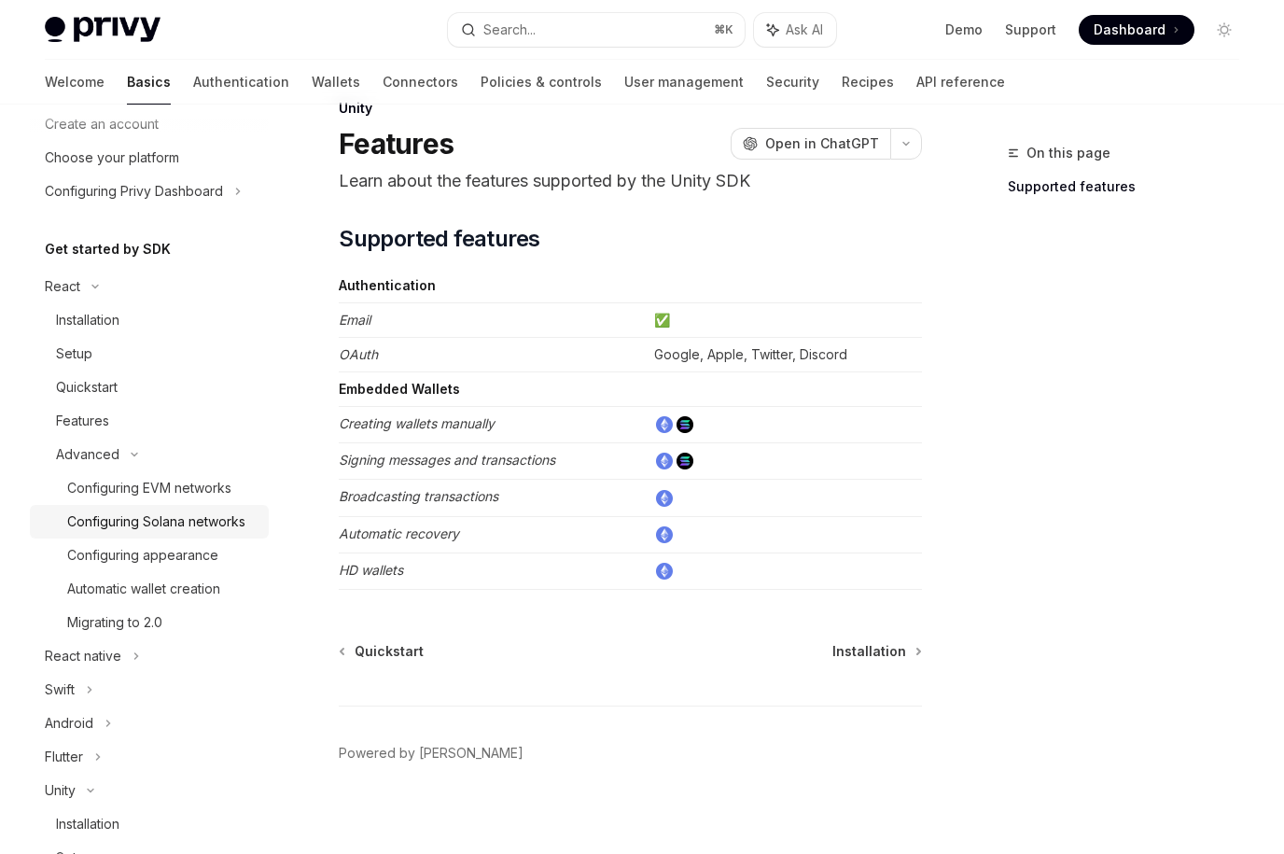
scroll to position [77, 0]
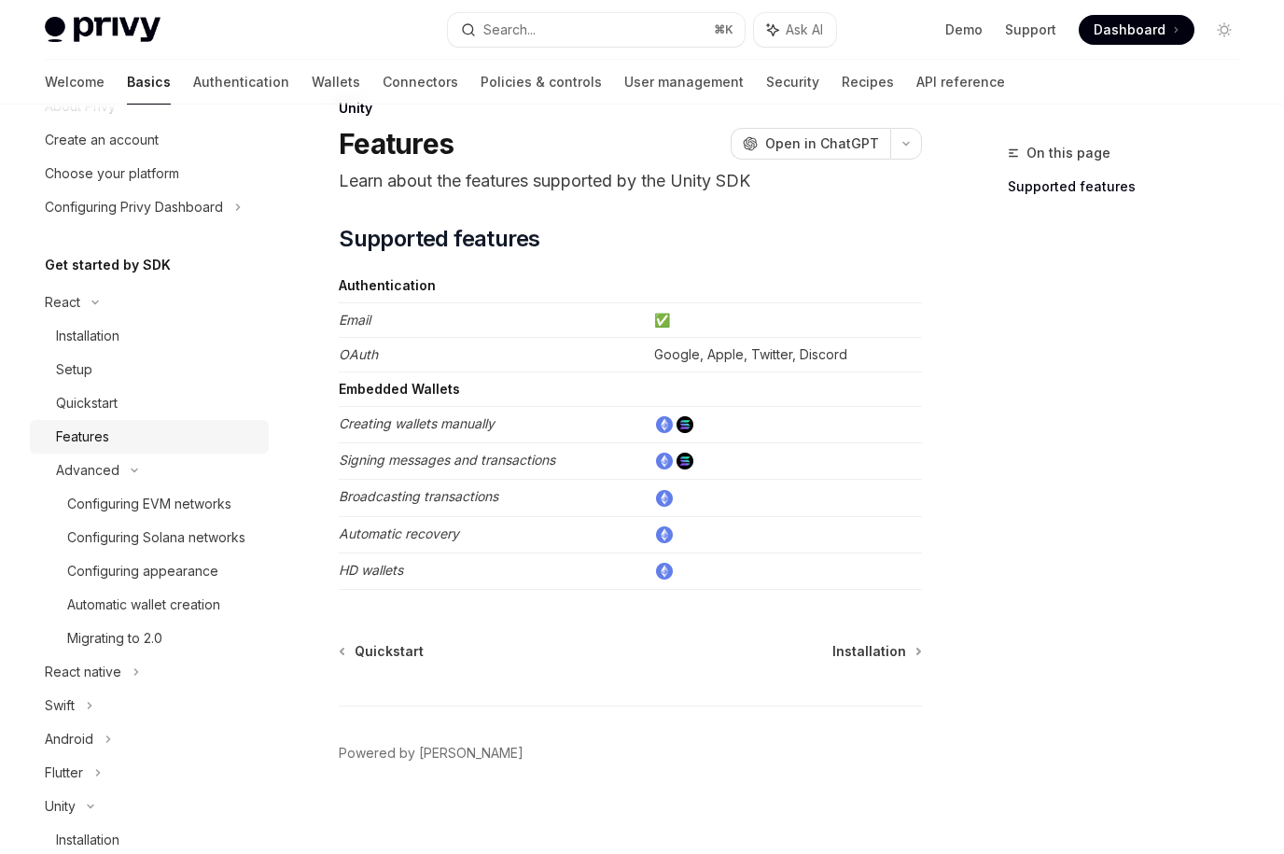
click at [102, 439] on div "Features" at bounding box center [82, 436] width 53 height 22
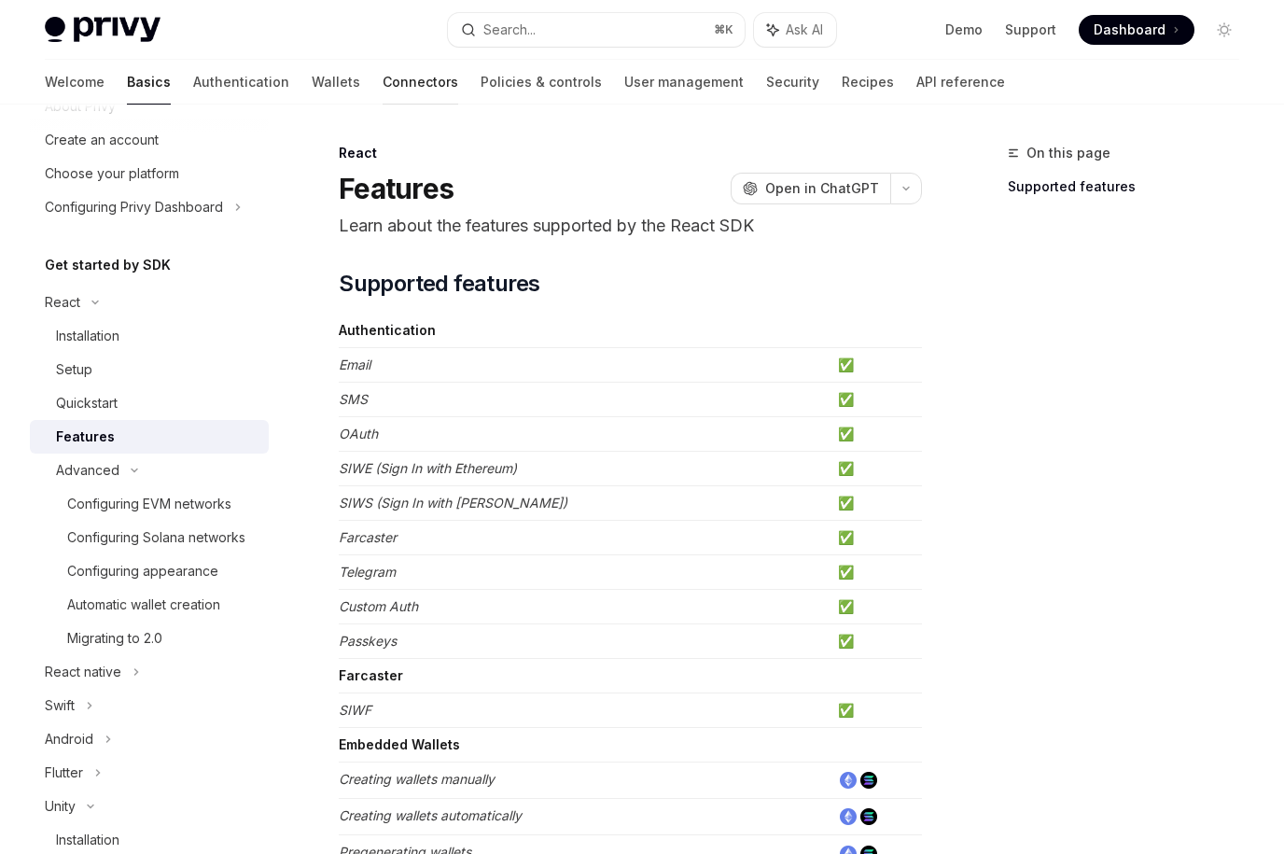
click at [383, 77] on link "Connectors" at bounding box center [421, 82] width 76 height 45
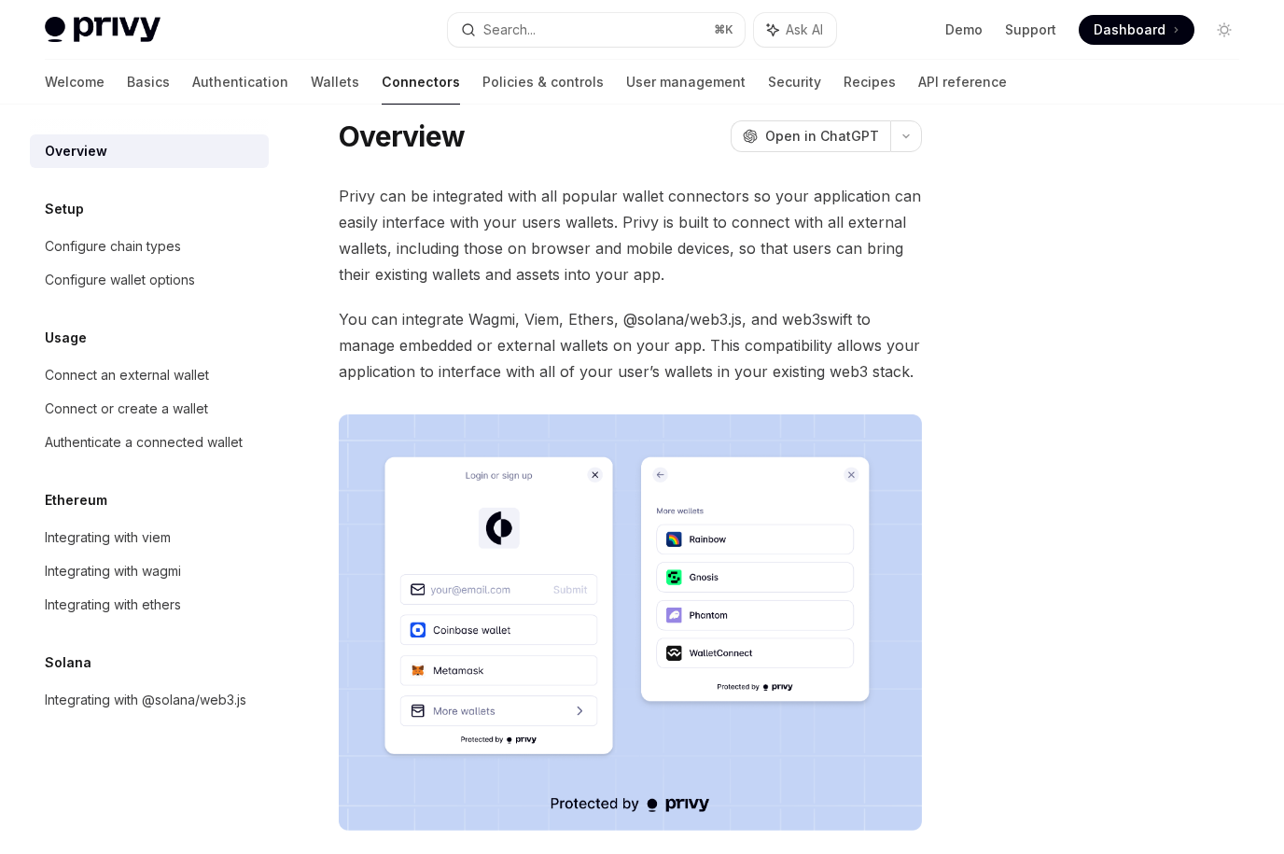
scroll to position [12, 0]
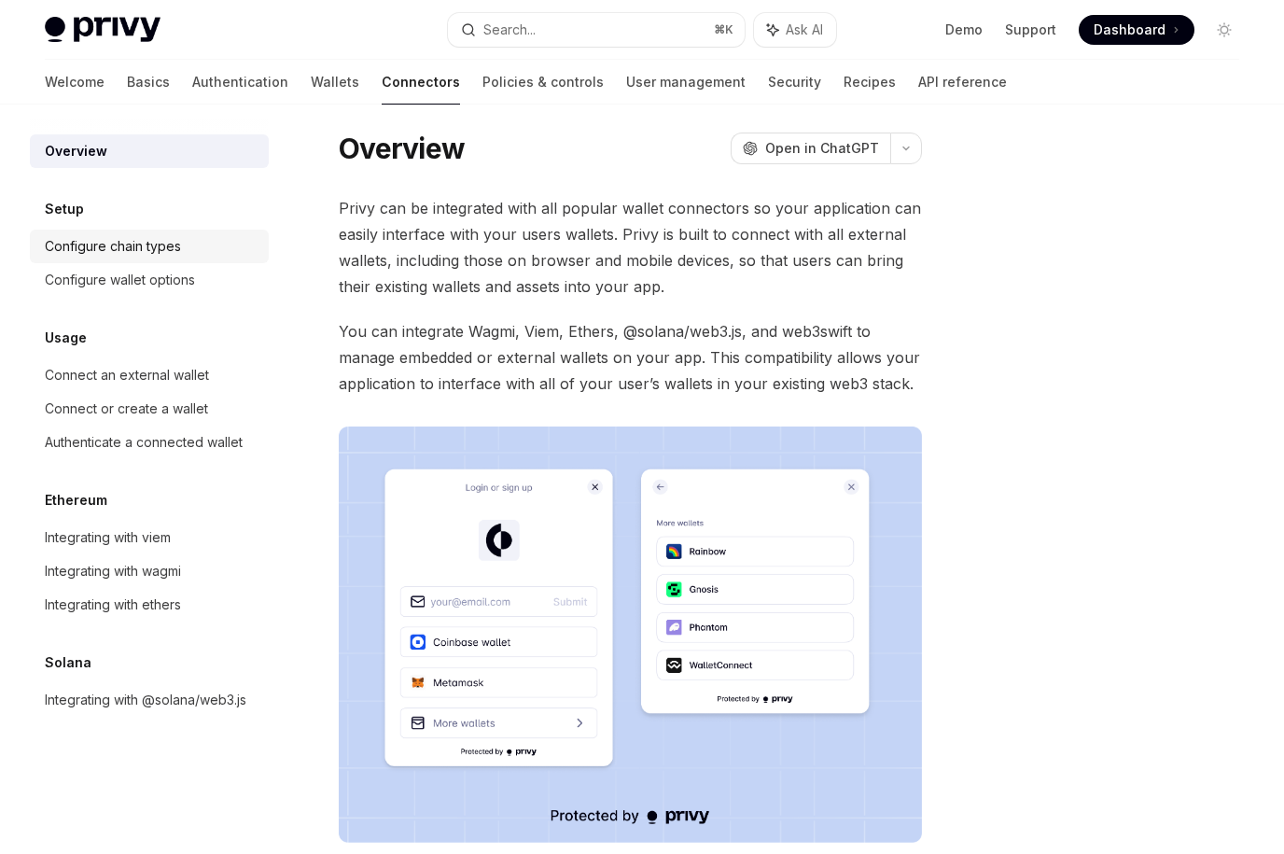
click at [161, 249] on div "Configure chain types" at bounding box center [113, 246] width 136 height 22
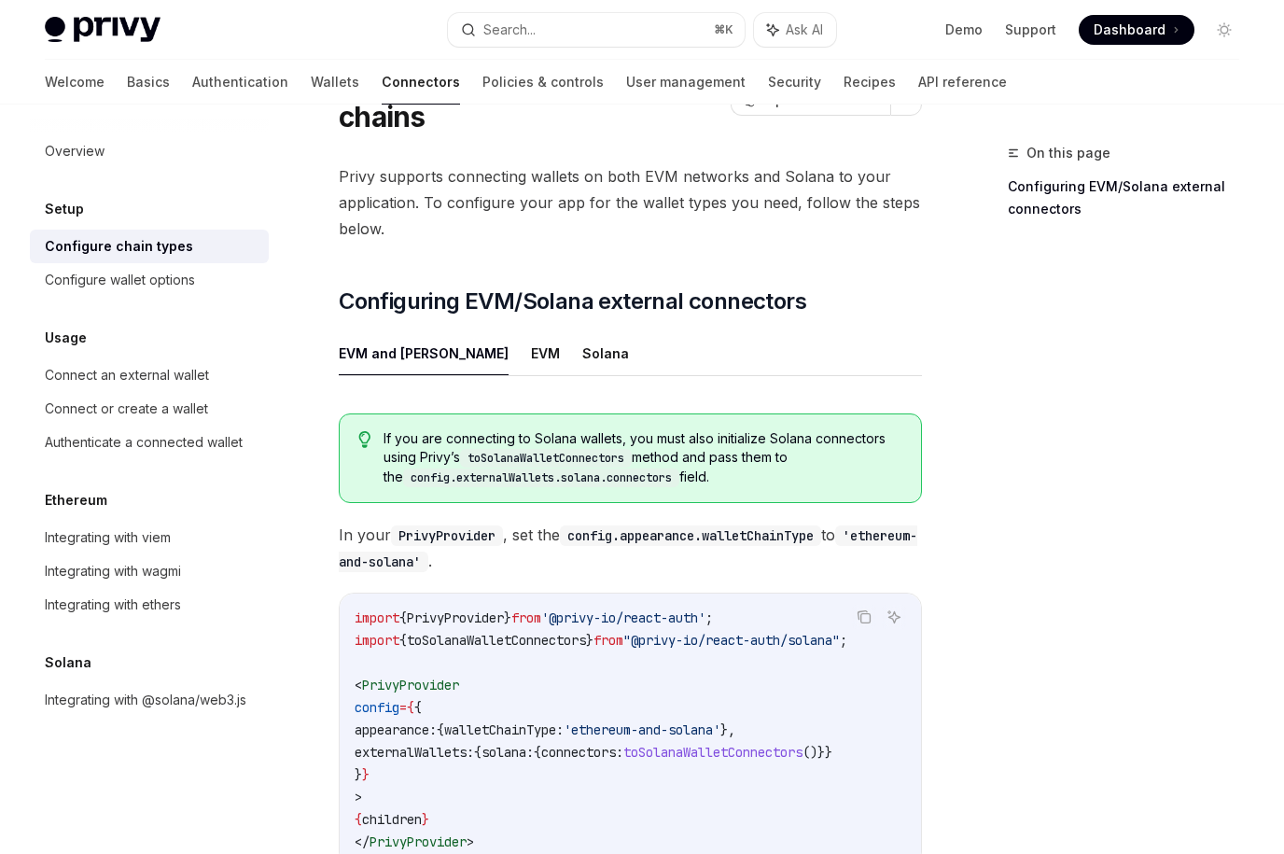
scroll to position [104, 0]
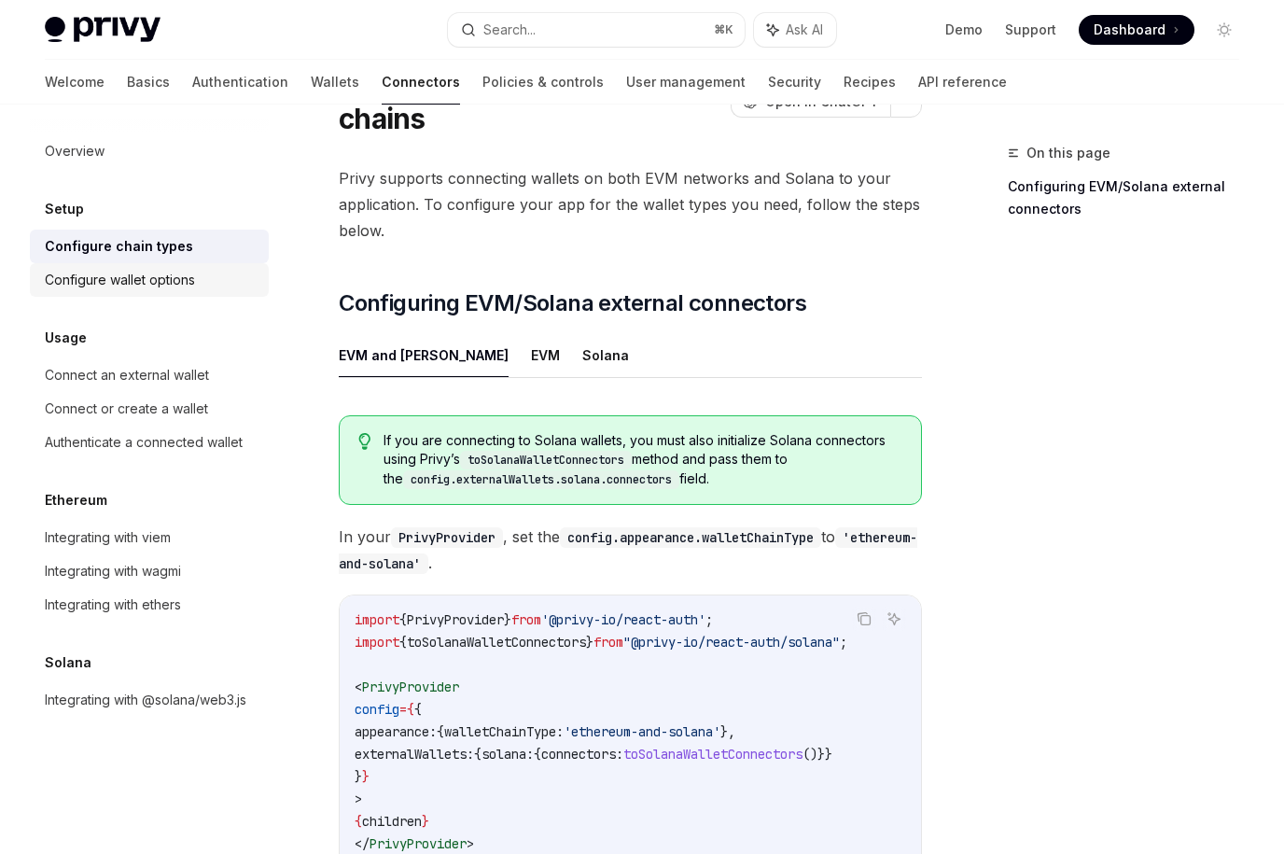
click at [188, 291] on link "Configure wallet options" at bounding box center [149, 280] width 239 height 34
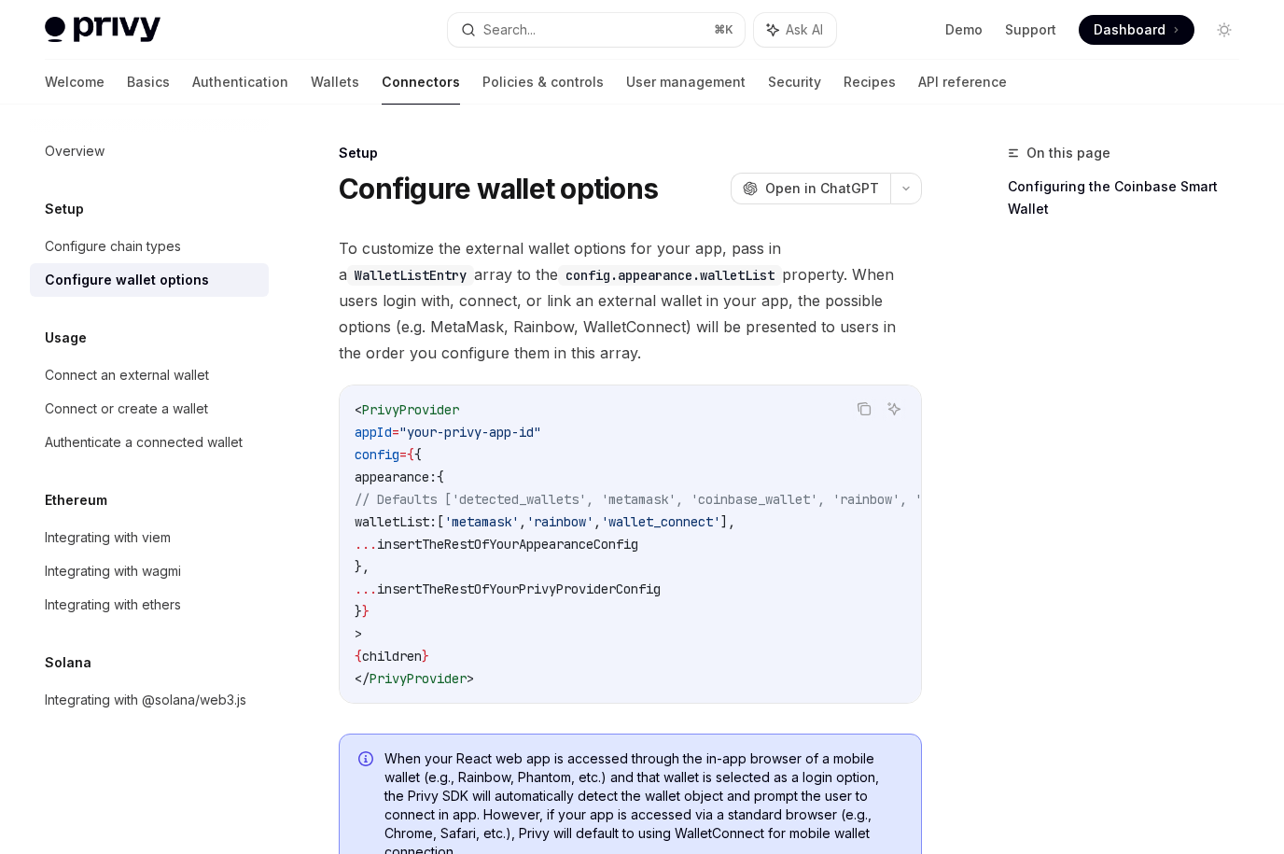
type textarea "*"
